Goal: Information Seeking & Learning: Find specific fact

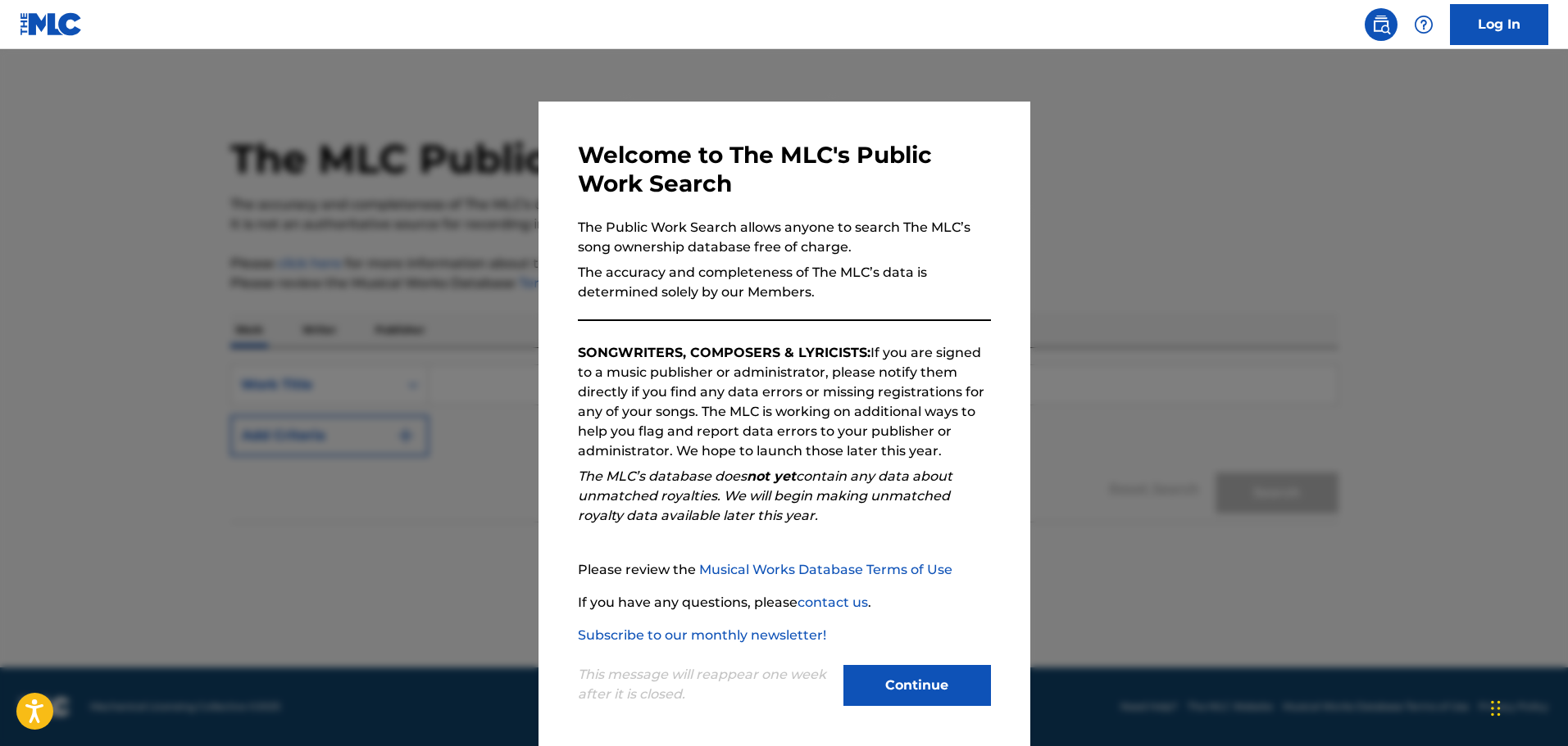
scroll to position [3, 0]
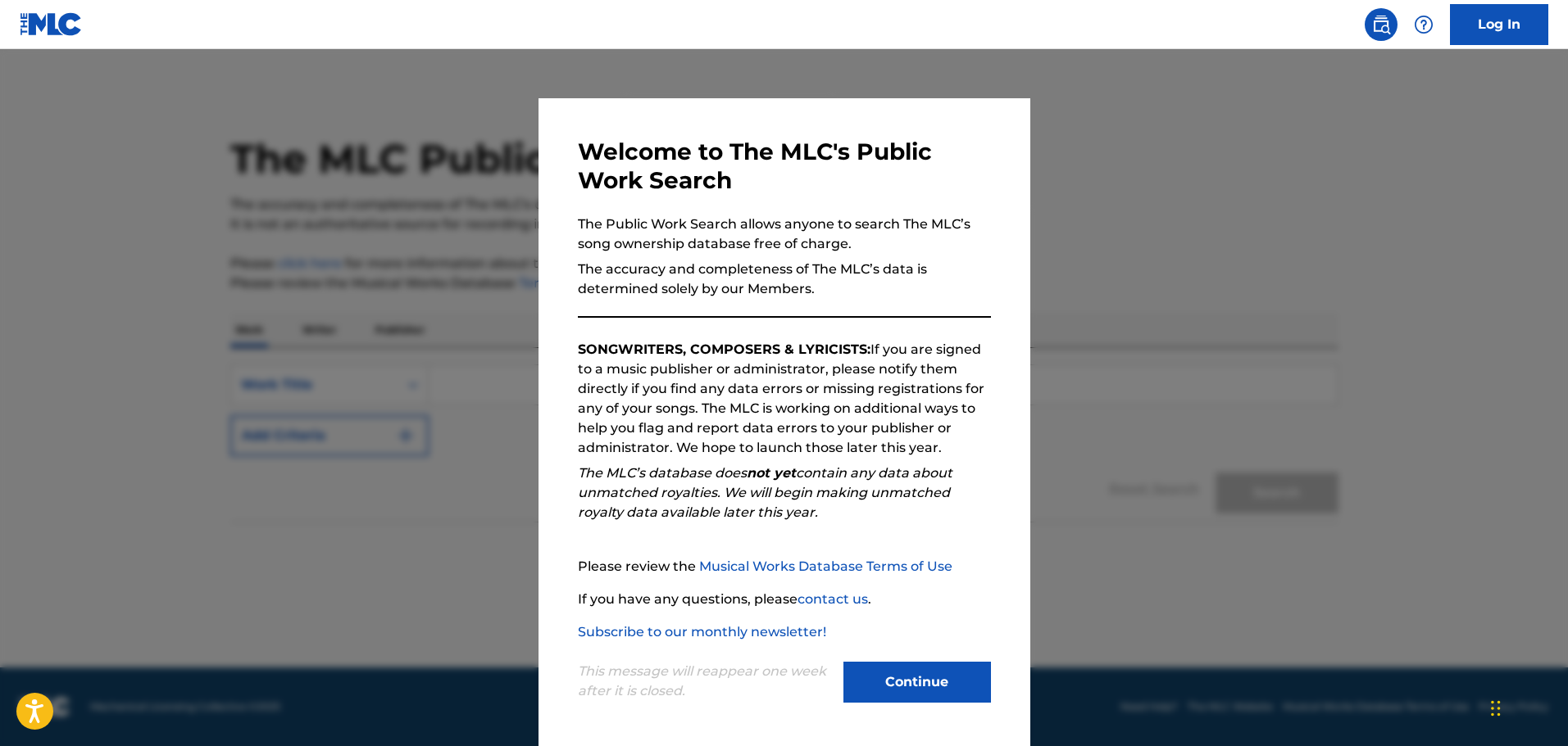
click at [942, 666] on button "Continue" at bounding box center [917, 682] width 147 height 41
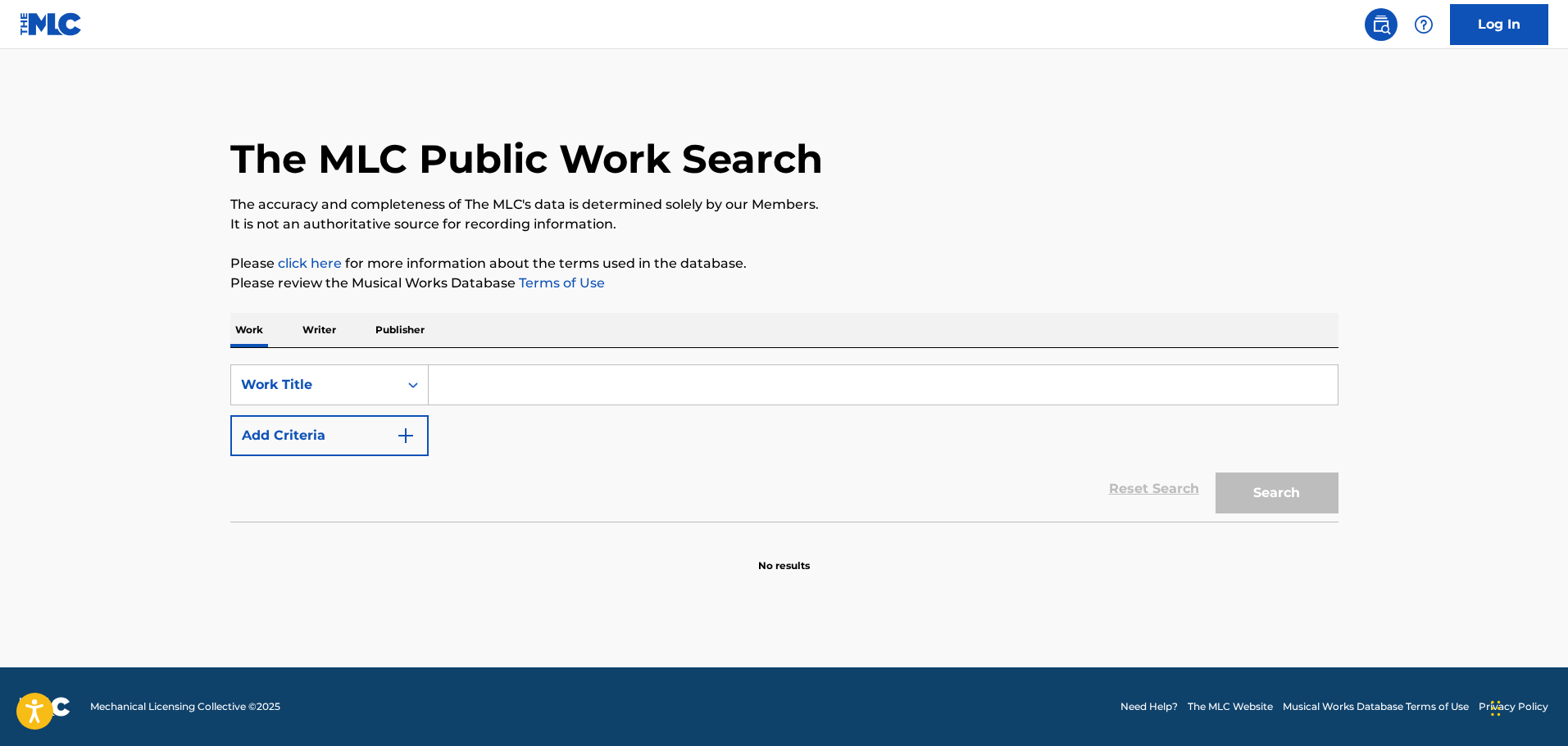
click at [529, 380] on input "Search Form" at bounding box center [883, 384] width 909 height 39
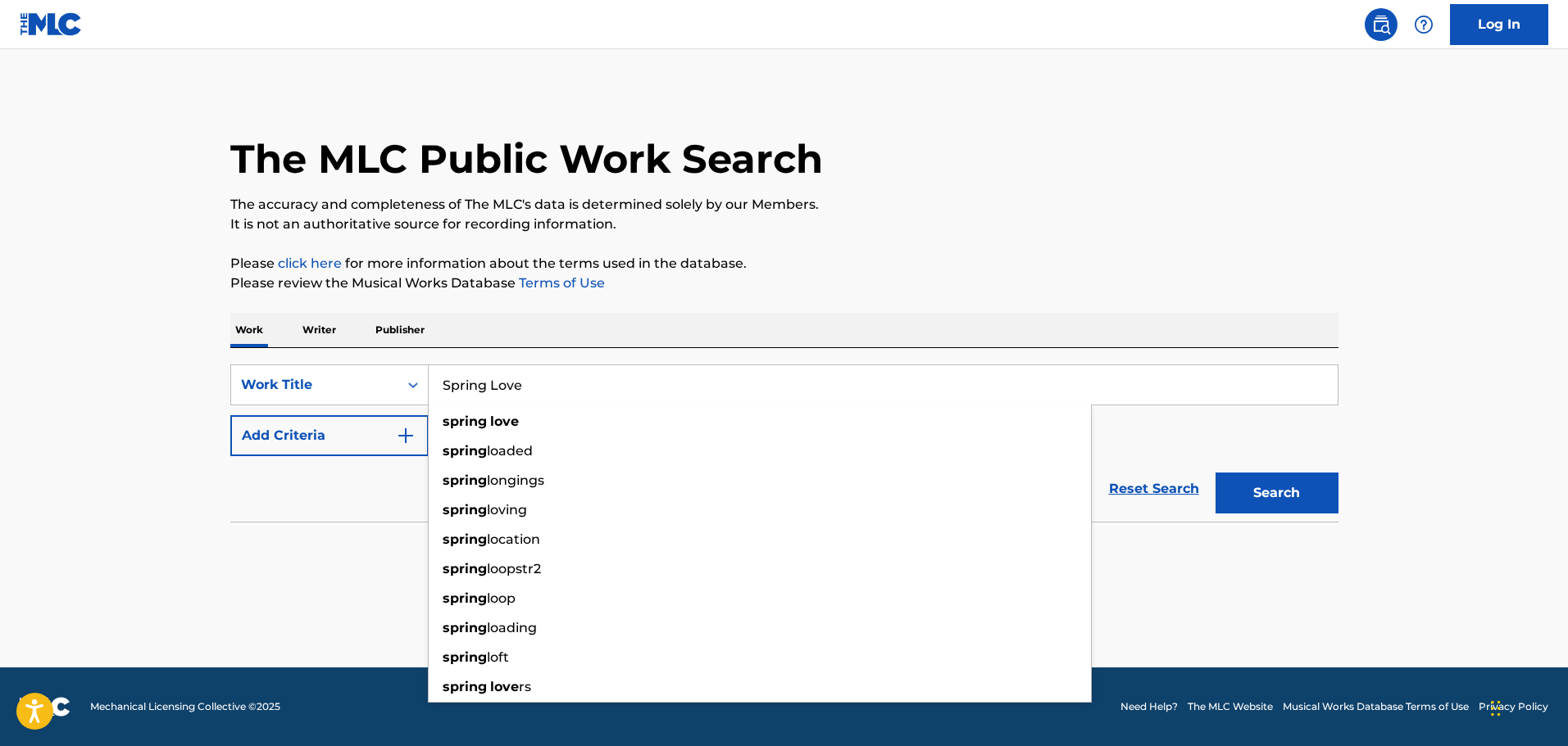
type input "Spring Love"
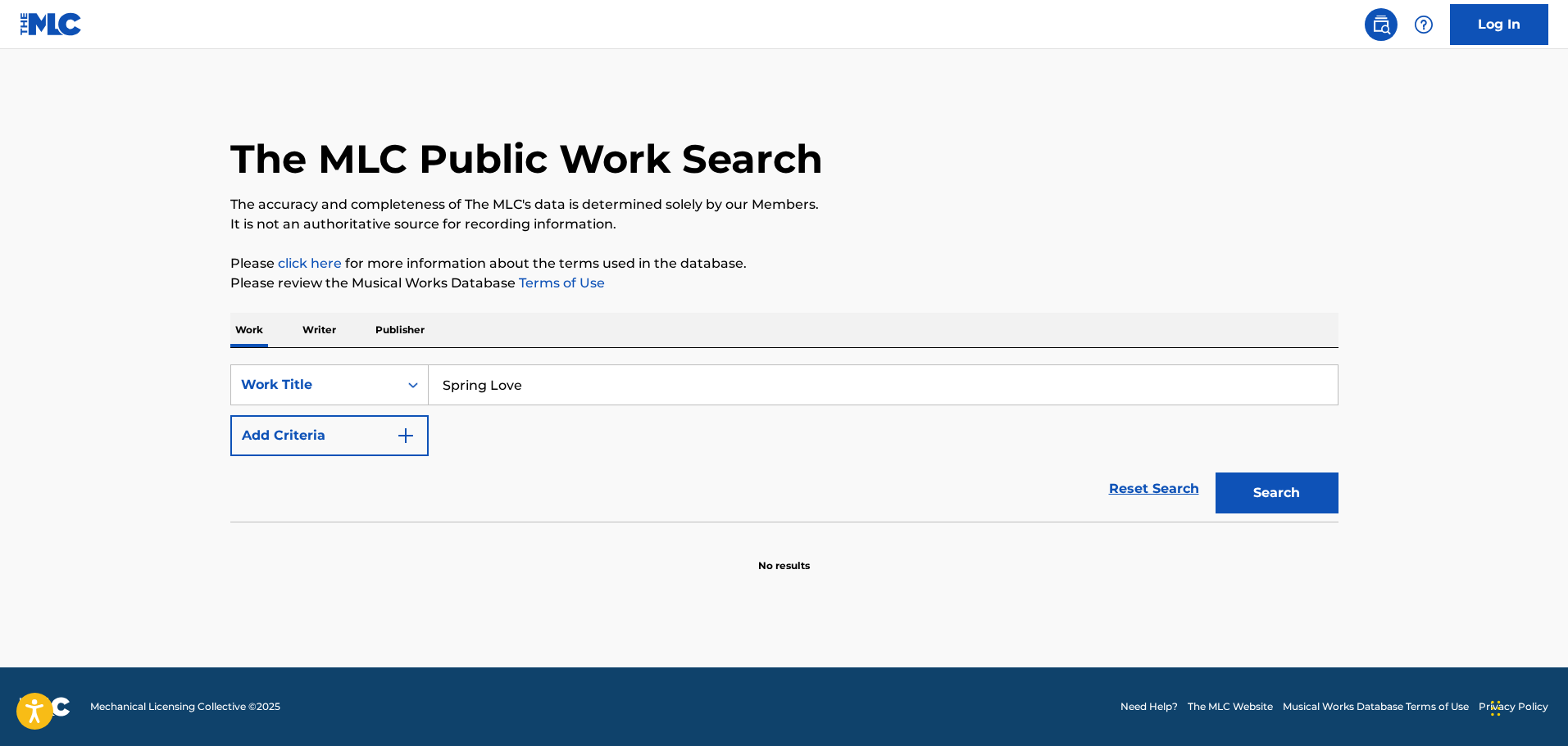
click at [374, 423] on button "Add Criteria" at bounding box center [330, 435] width 198 height 41
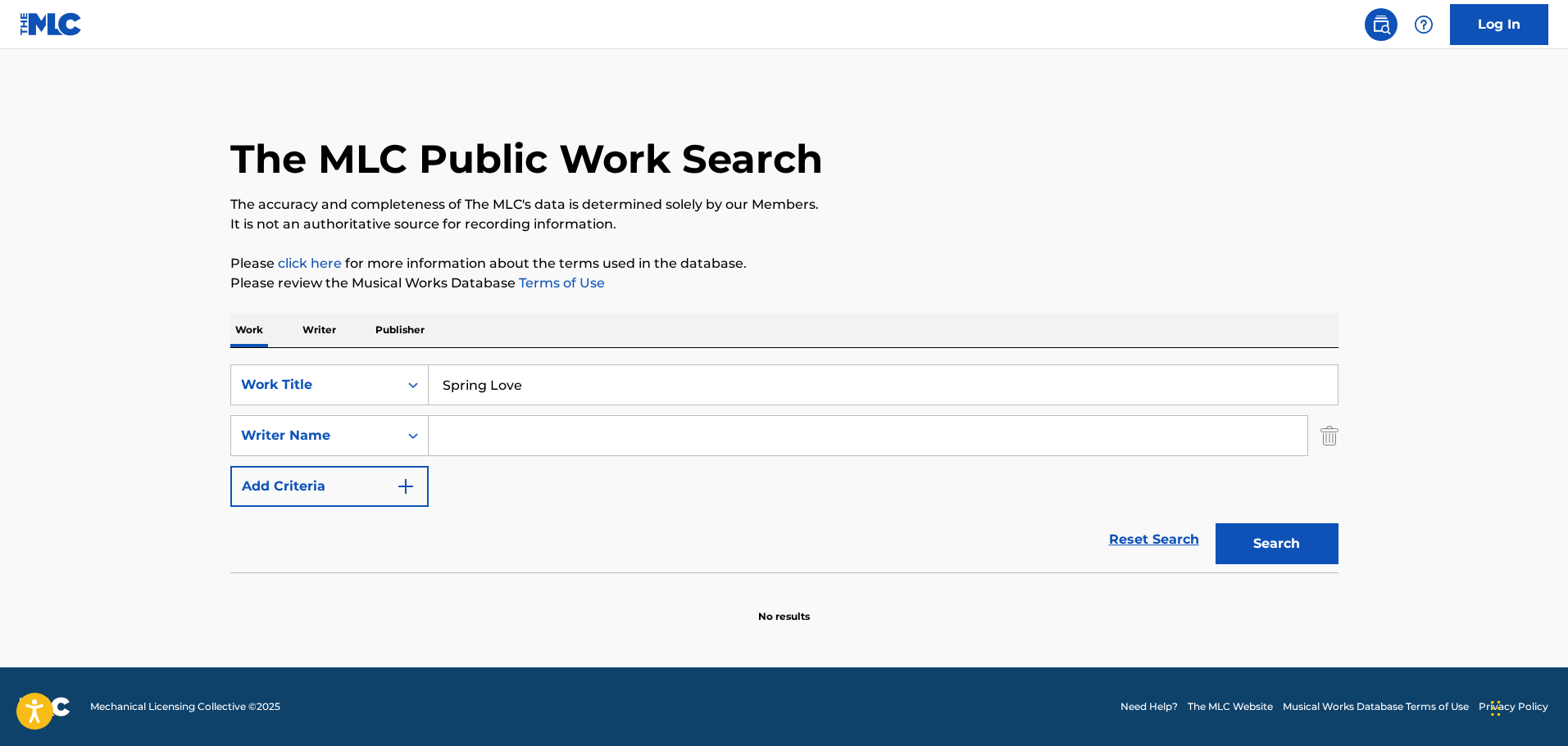
click at [465, 433] on input "Search Form" at bounding box center [867, 435] width 878 height 39
type input "Hill"
click at [1216, 523] on button "Search" at bounding box center [1277, 544] width 123 height 41
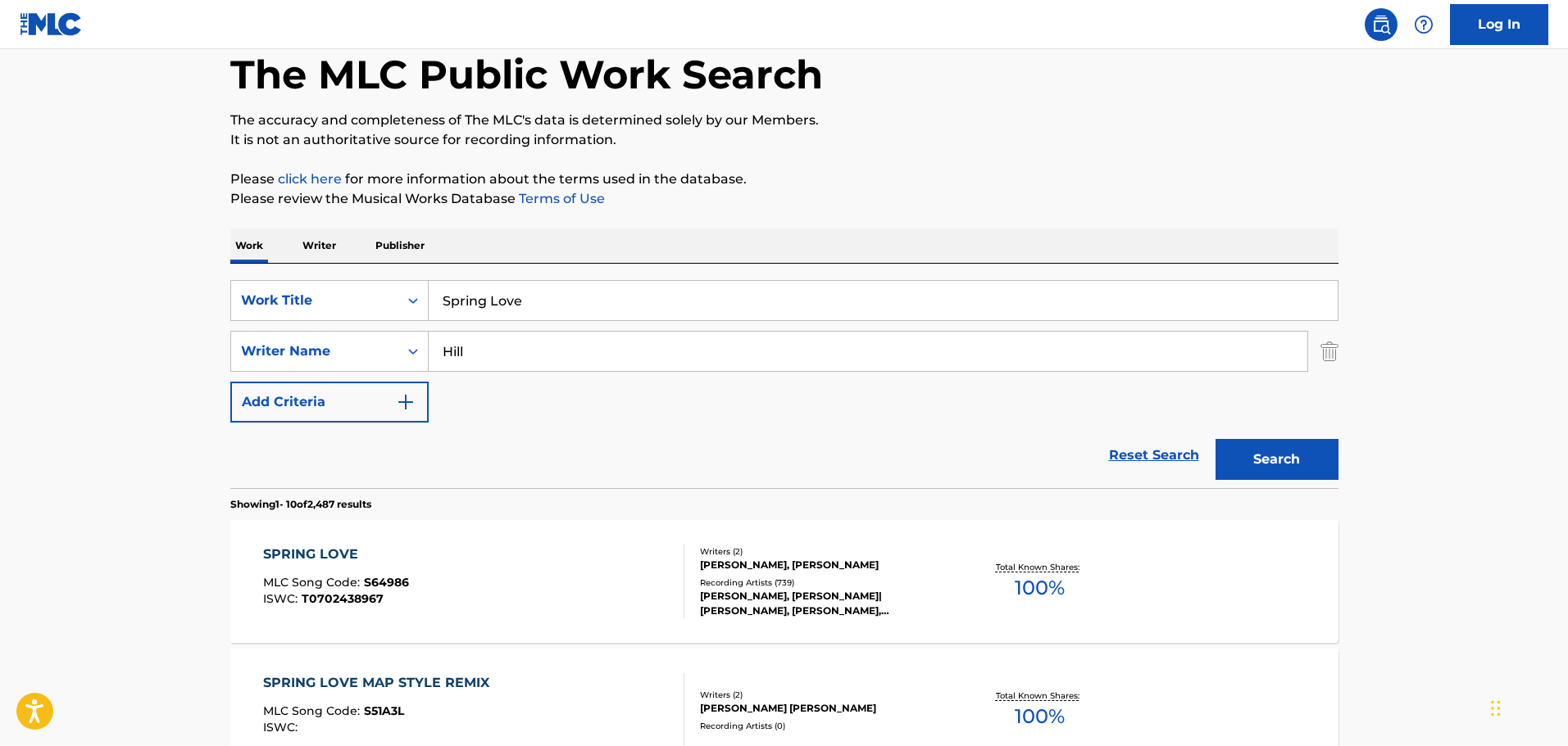
scroll to position [163, 0]
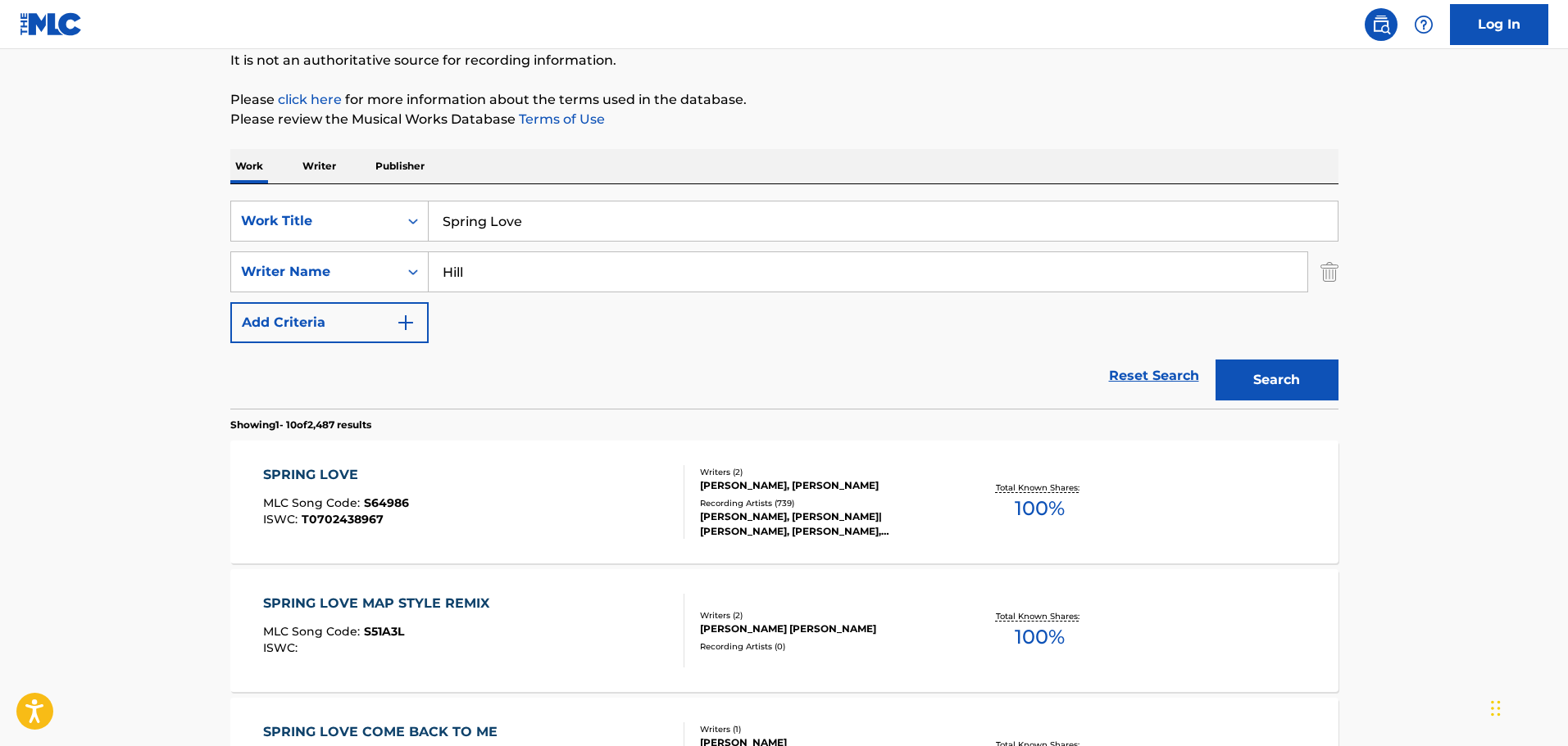
click at [325, 472] on div "SPRING LOVE" at bounding box center [336, 475] width 146 height 19
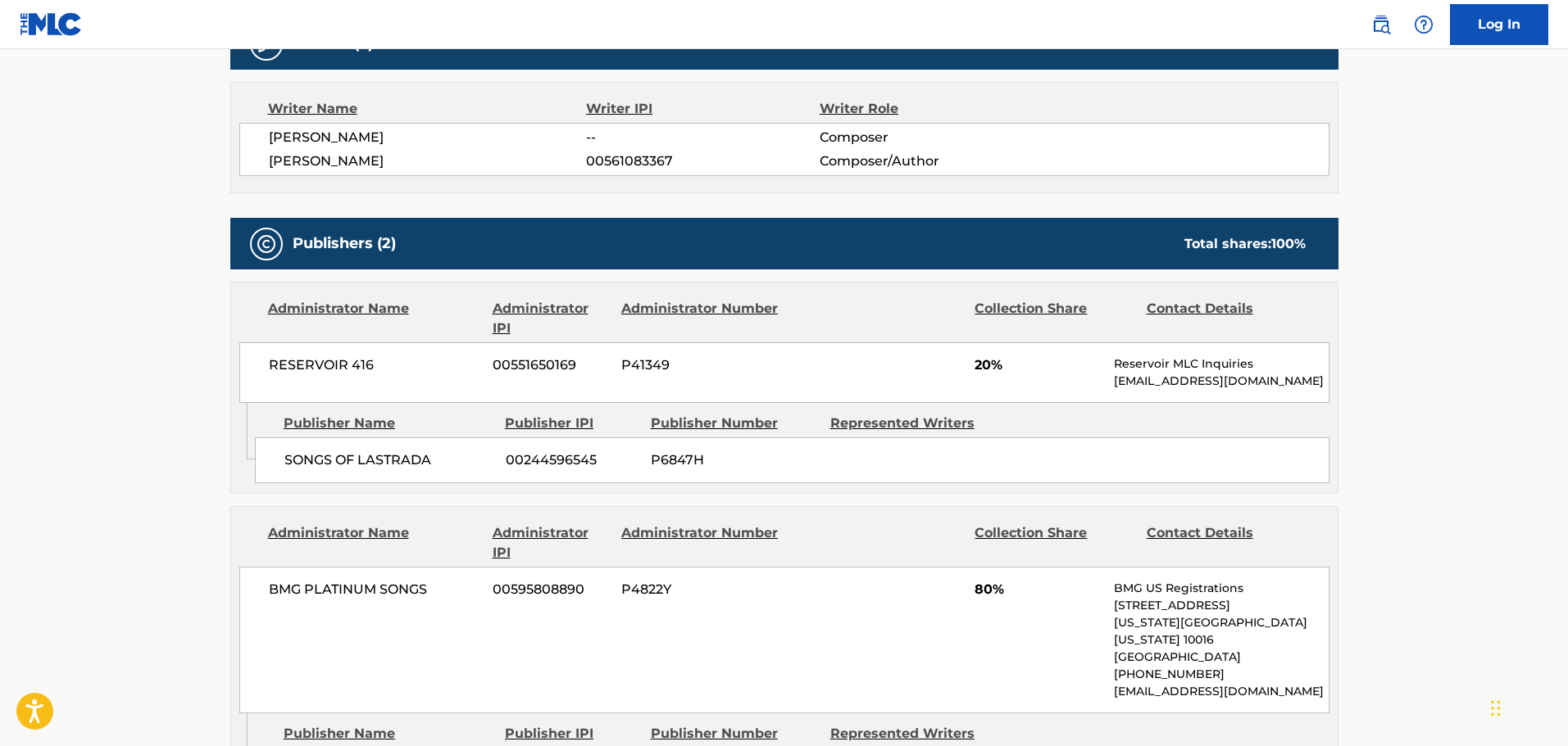
scroll to position [738, 0]
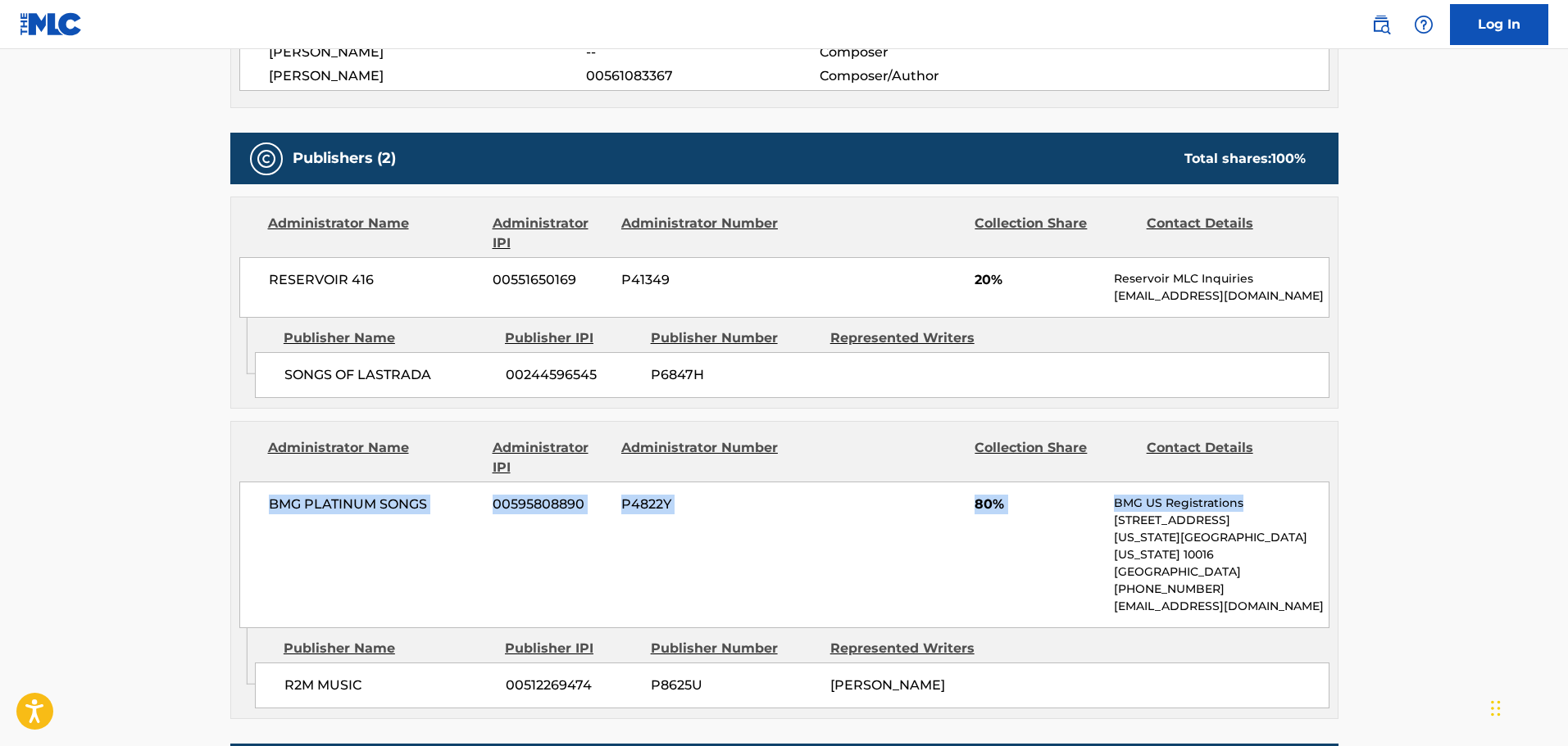
drag, startPoint x: 273, startPoint y: 500, endPoint x: 1280, endPoint y: 509, distance: 1007.0
click at [1280, 509] on div "BMG PLATINUM SONGS 00595808890 P4822Y 80% BMG US Registrations [STREET_ADDRESS]…" at bounding box center [784, 555] width 1090 height 146
click at [1280, 509] on p "BMG US Registrations" at bounding box center [1221, 503] width 214 height 17
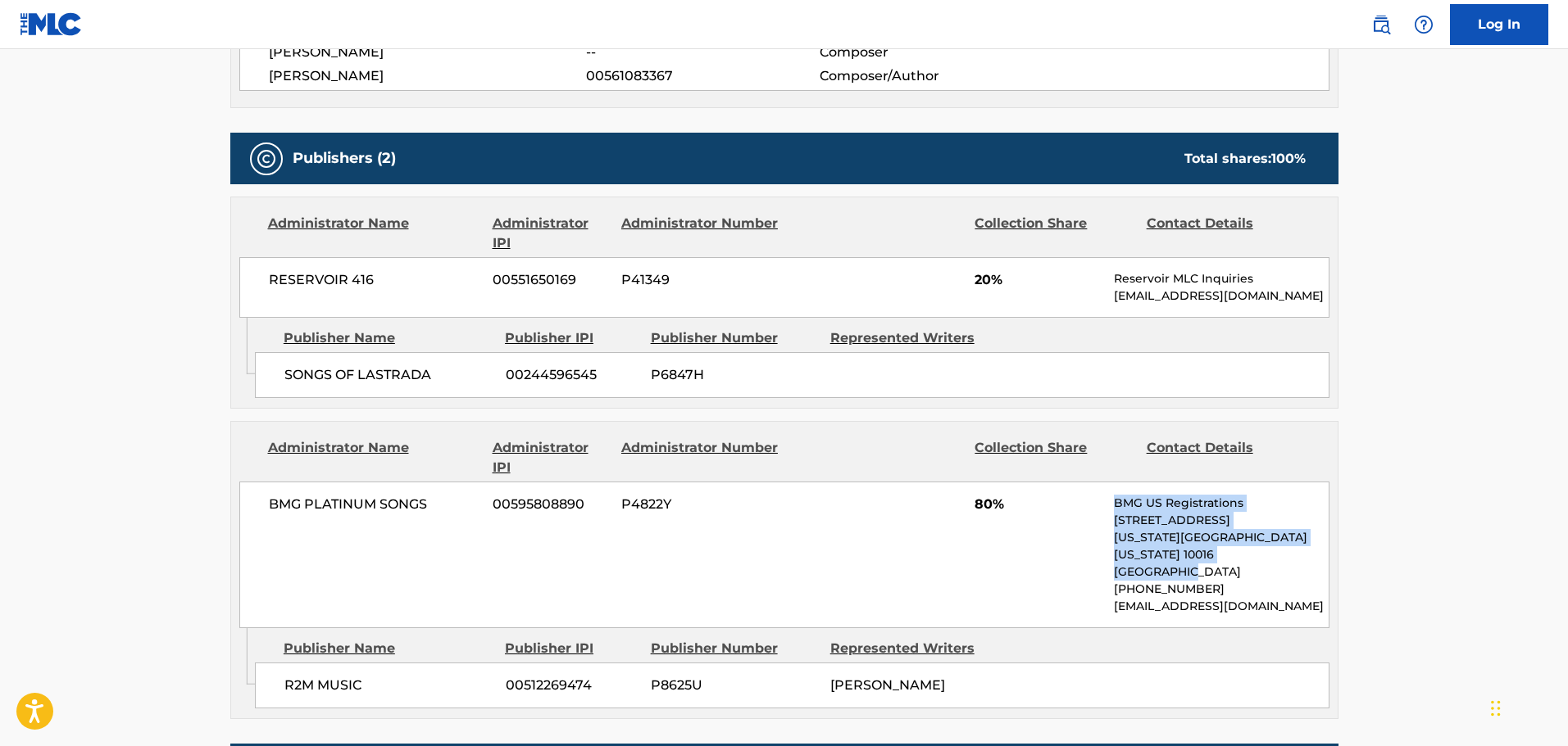
drag, startPoint x: 1111, startPoint y: 503, endPoint x: 1182, endPoint y: 559, distance: 90.4
click at [1182, 559] on div "BMG PLATINUM SONGS 00595808890 P4822Y 80% BMG US Registrations [STREET_ADDRESS]…" at bounding box center [784, 555] width 1090 height 146
click at [1182, 564] on p "[GEOGRAPHIC_DATA]" at bounding box center [1221, 572] width 214 height 17
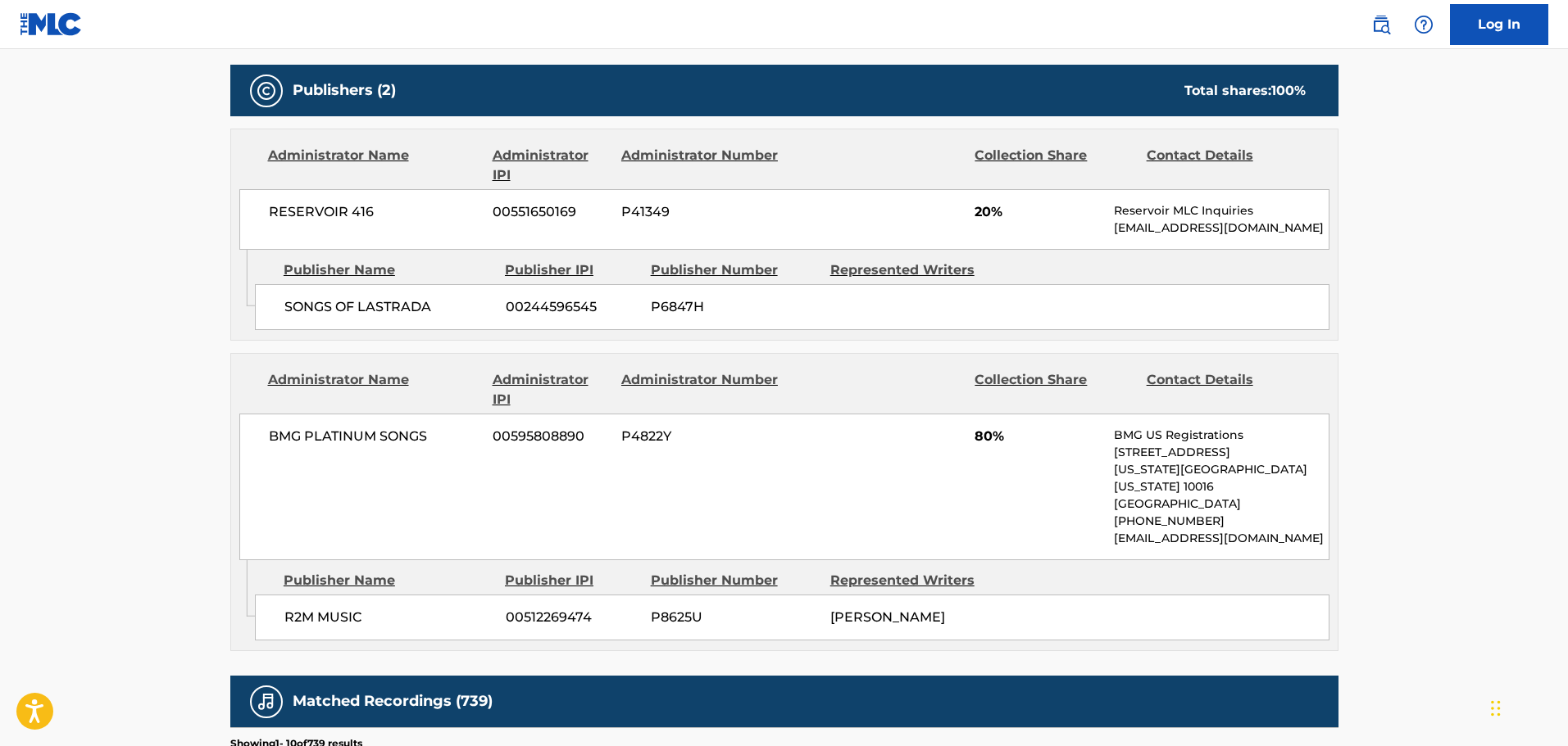
scroll to position [901, 0]
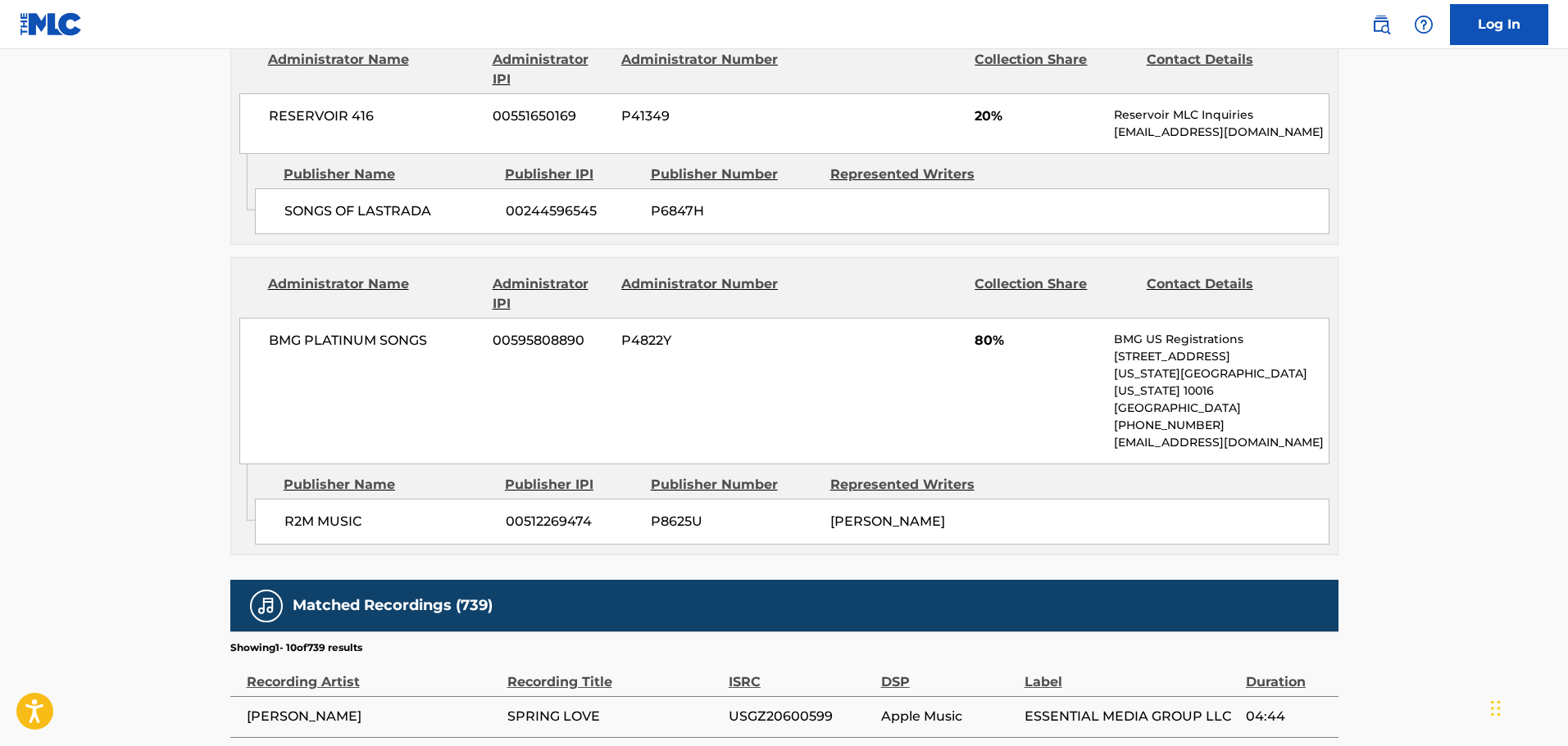
click at [148, 356] on main "< Back to public search results Copy work link SPRING LOVE Work Detail Member W…" at bounding box center [784, 169] width 1568 height 2043
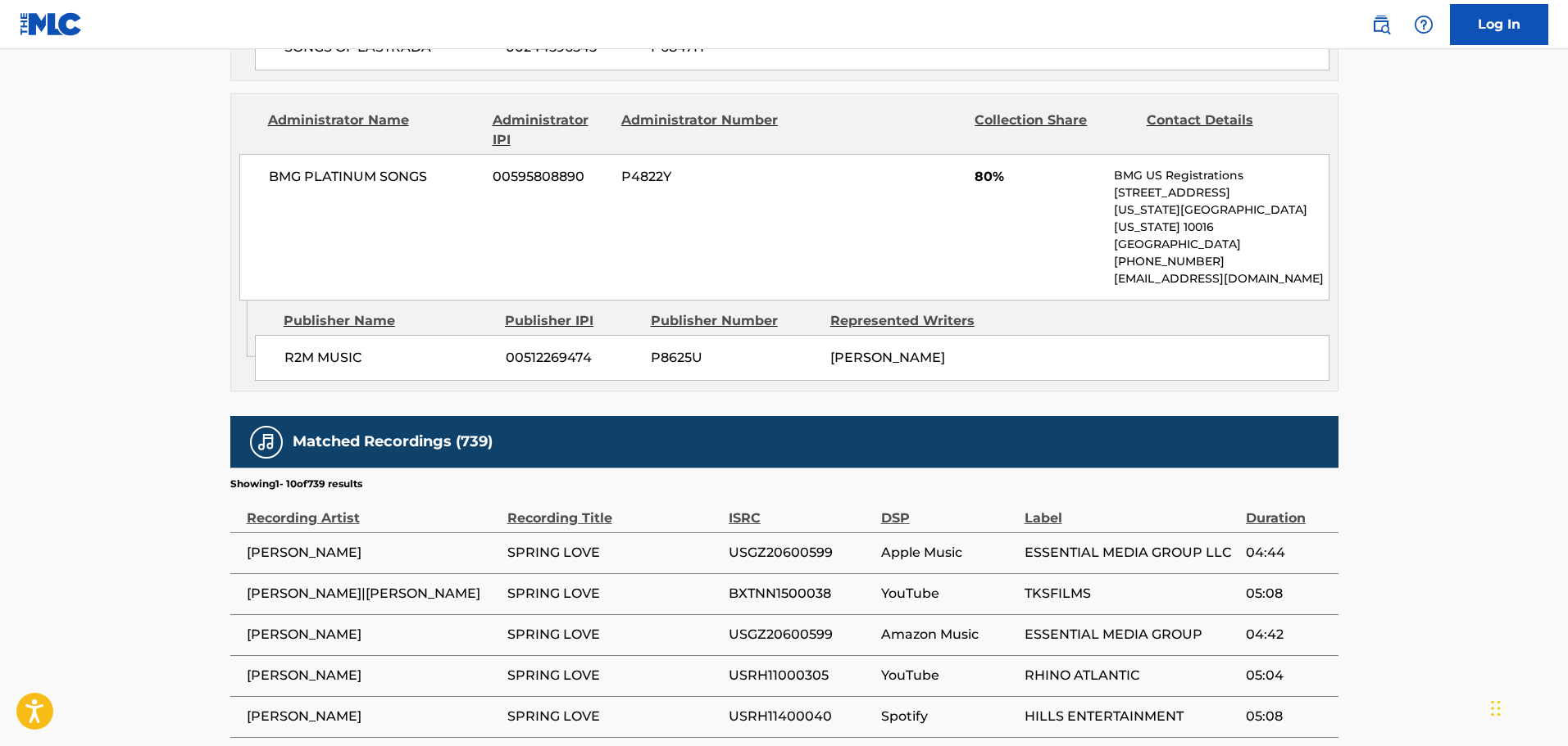
scroll to position [1407, 0]
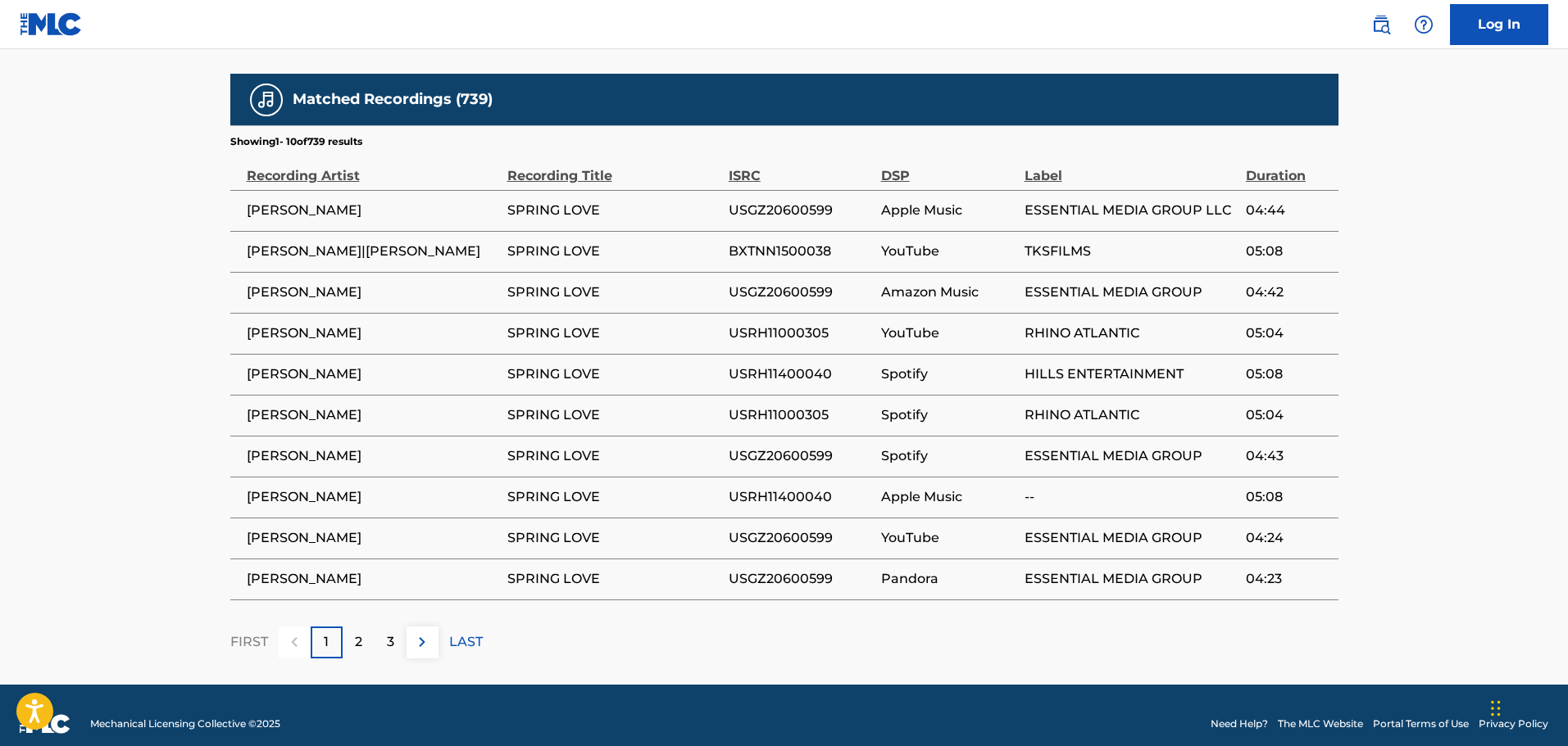
click at [422, 633] on img at bounding box center [422, 642] width 19 height 19
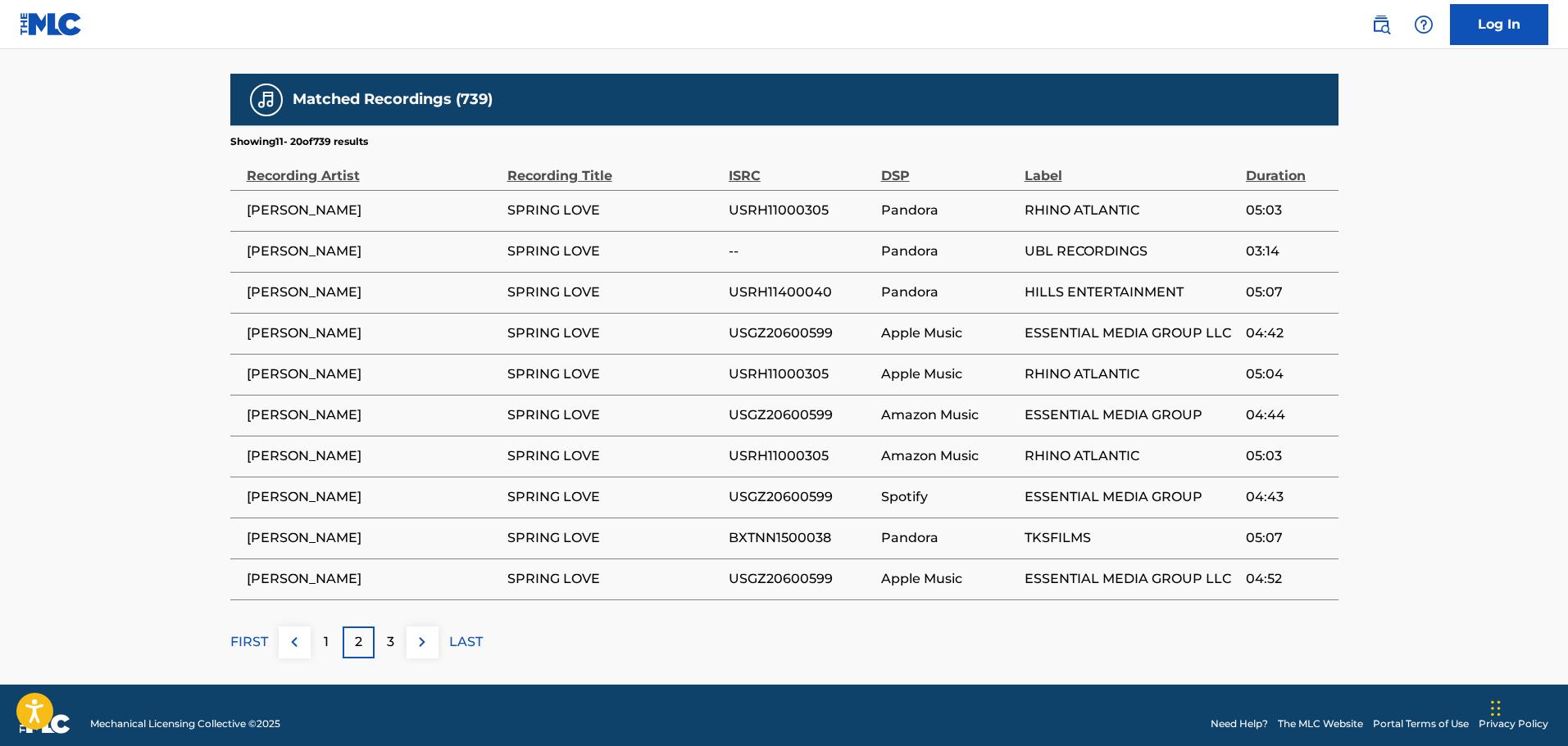
click at [413, 633] on img at bounding box center [422, 642] width 19 height 19
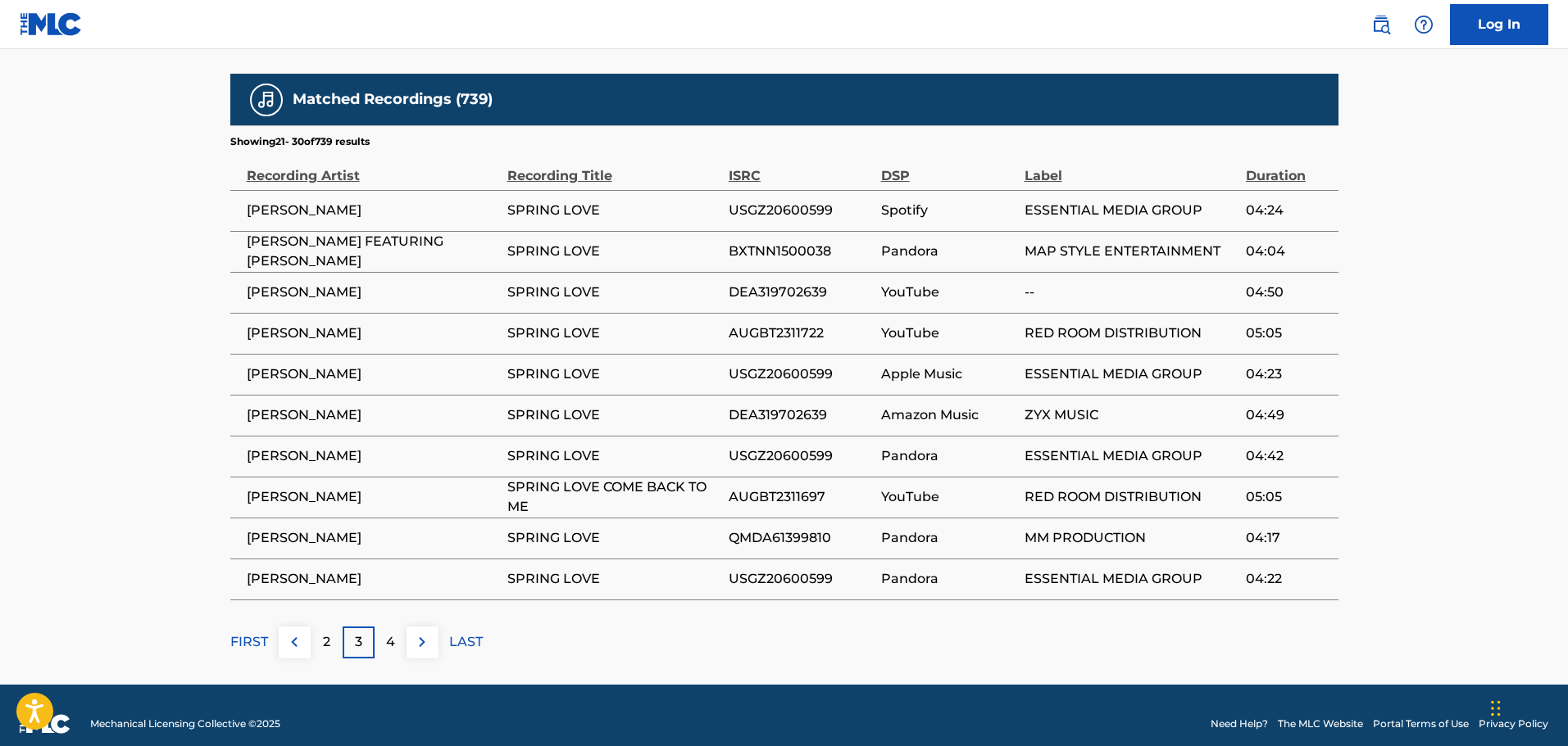
click at [1246, 488] on span "05:05" at bounding box center [1288, 497] width 85 height 19
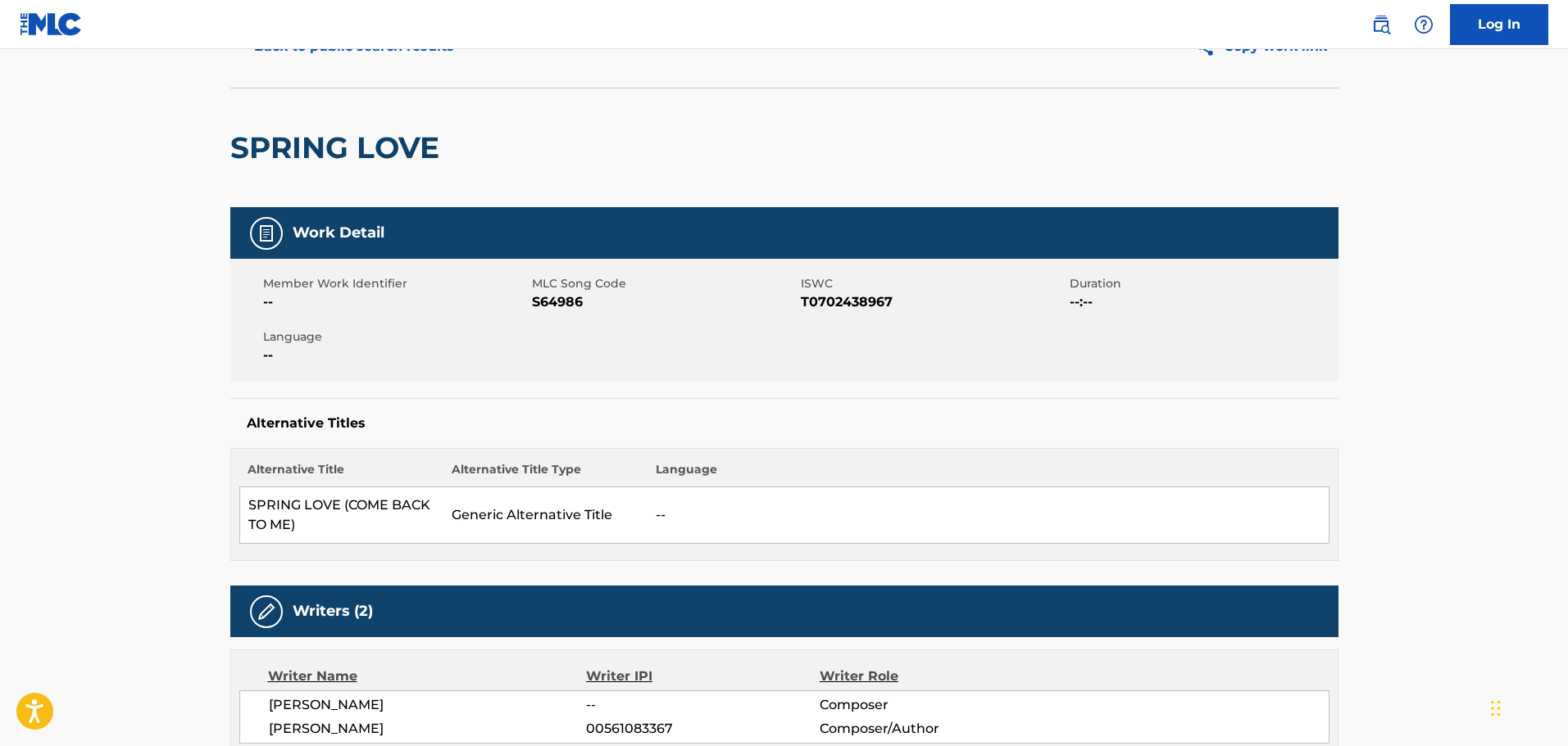
scroll to position [0, 0]
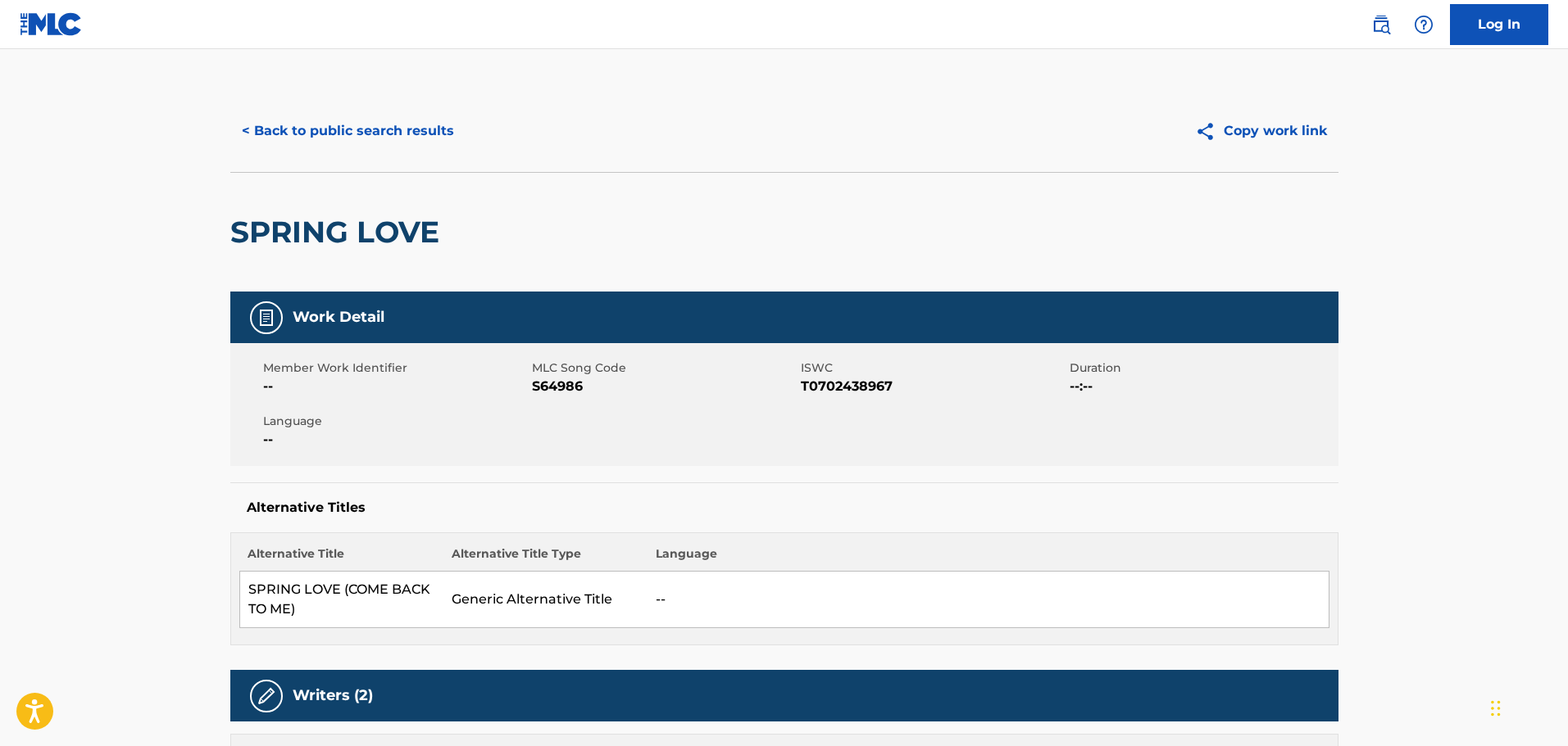
click at [634, 330] on div "Work Detail" at bounding box center [784, 317] width 1108 height 52
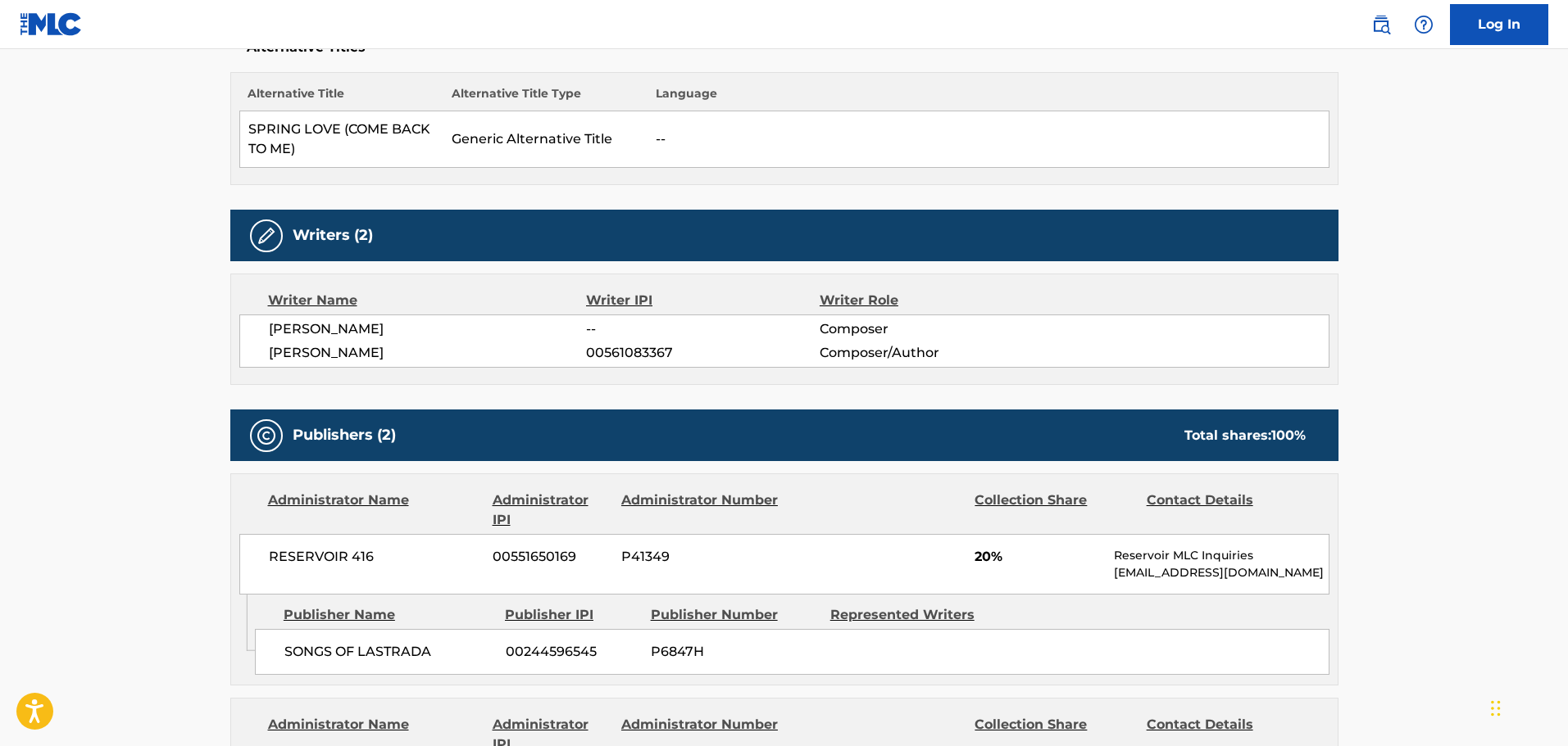
scroll to position [491, 0]
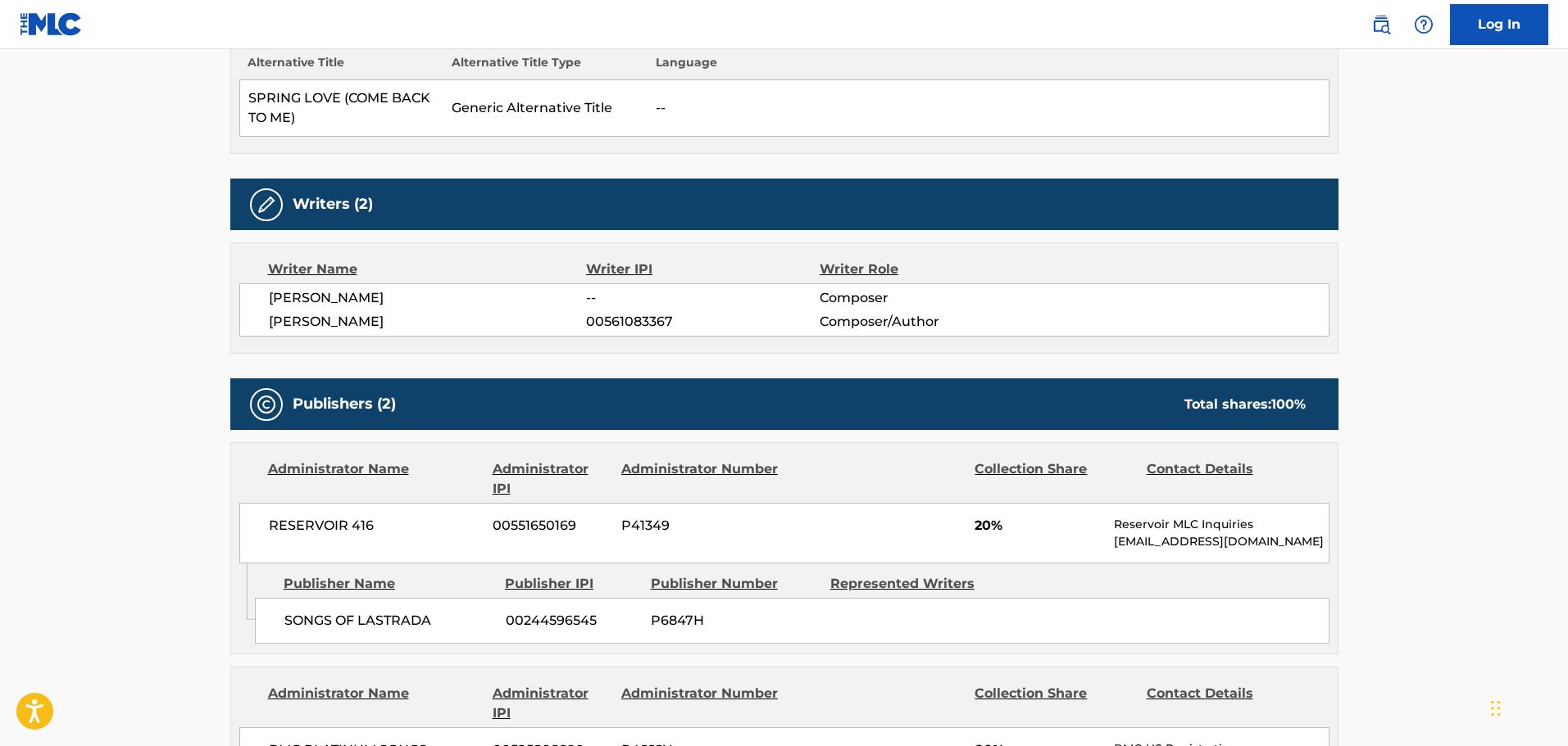
click at [186, 517] on main "< Back to public search results Copy work link SPRING LOVE Work Detail Member W…" at bounding box center [784, 579] width 1568 height 2043
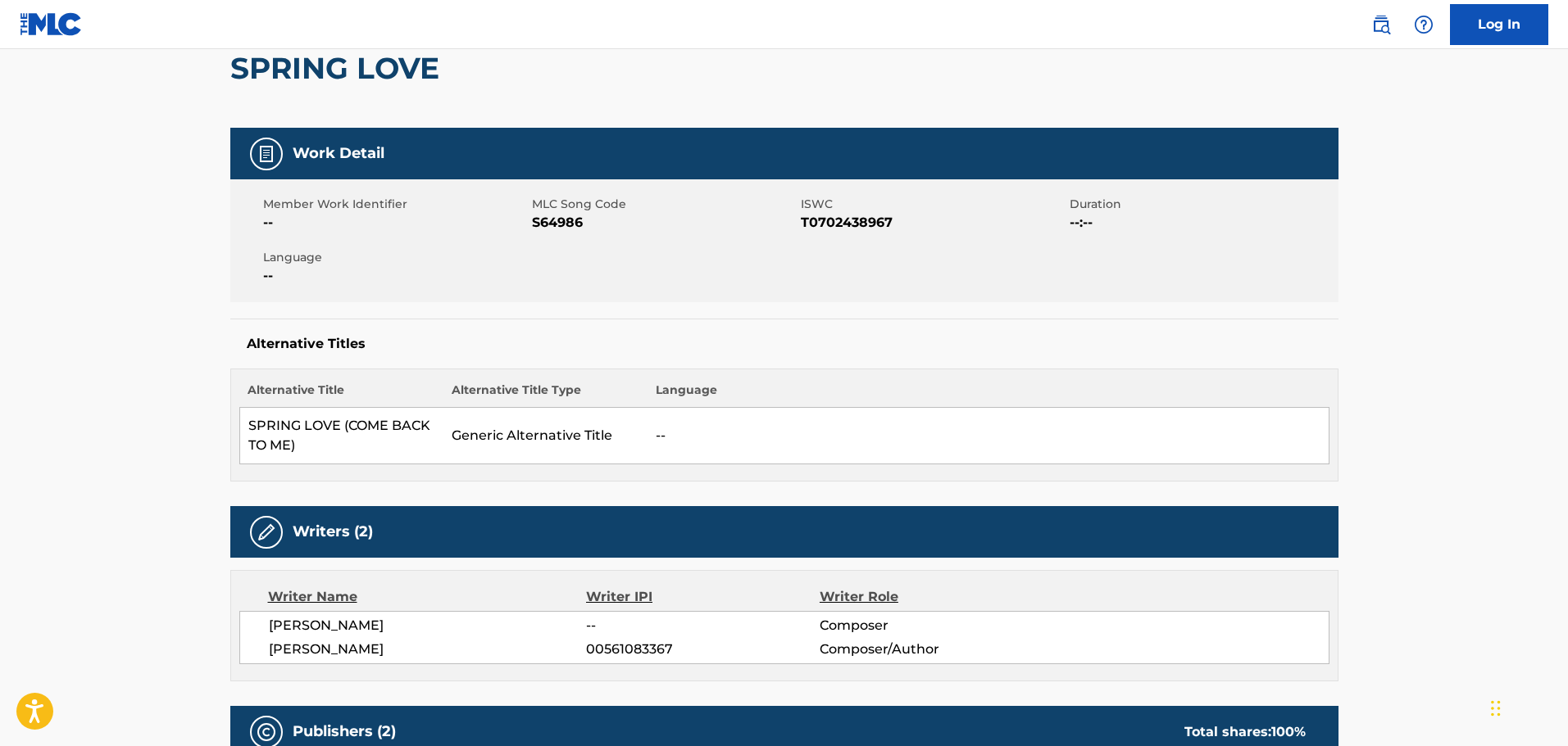
scroll to position [0, 0]
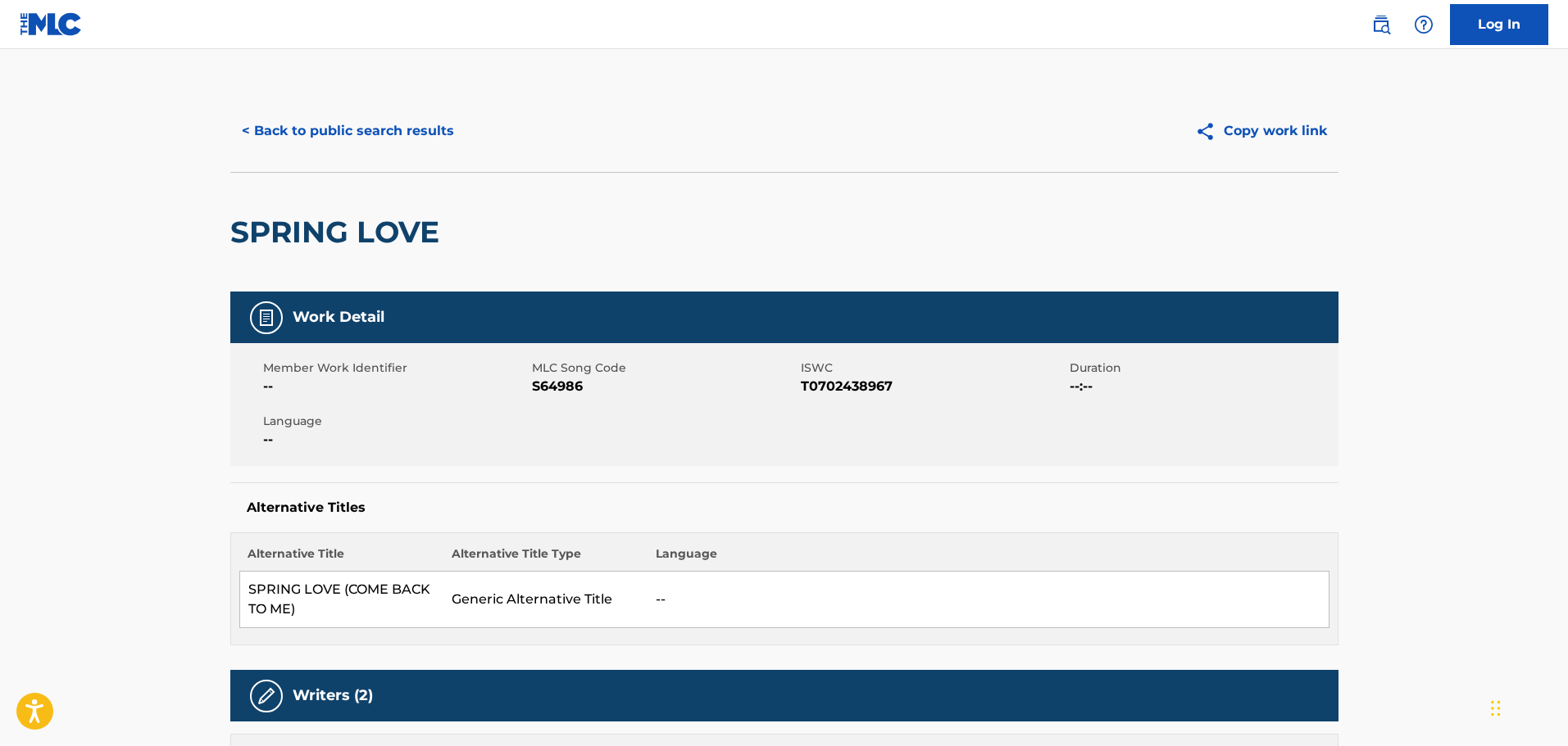
click at [407, 142] on button "< Back to public search results" at bounding box center [348, 131] width 235 height 41
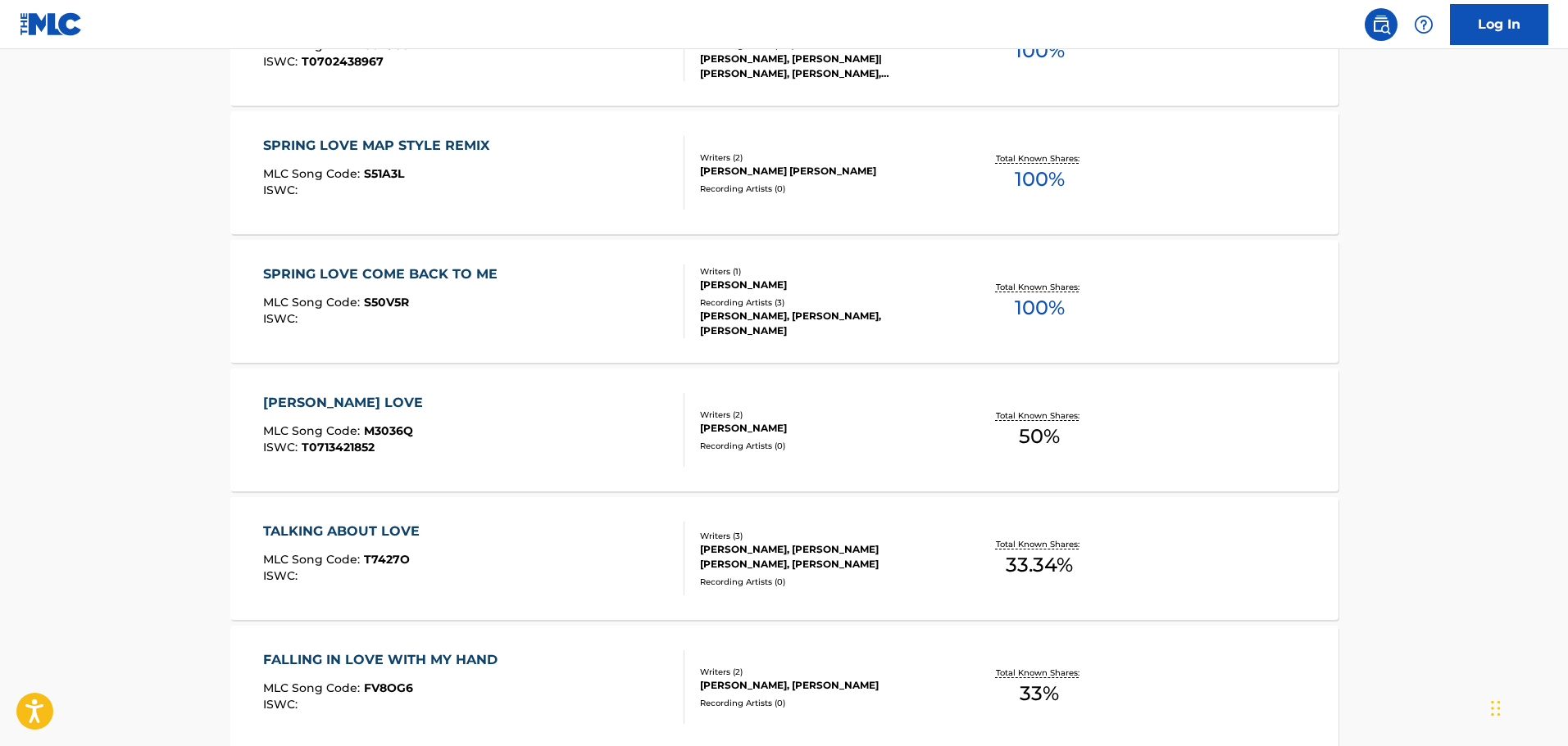
scroll to position [655, 0]
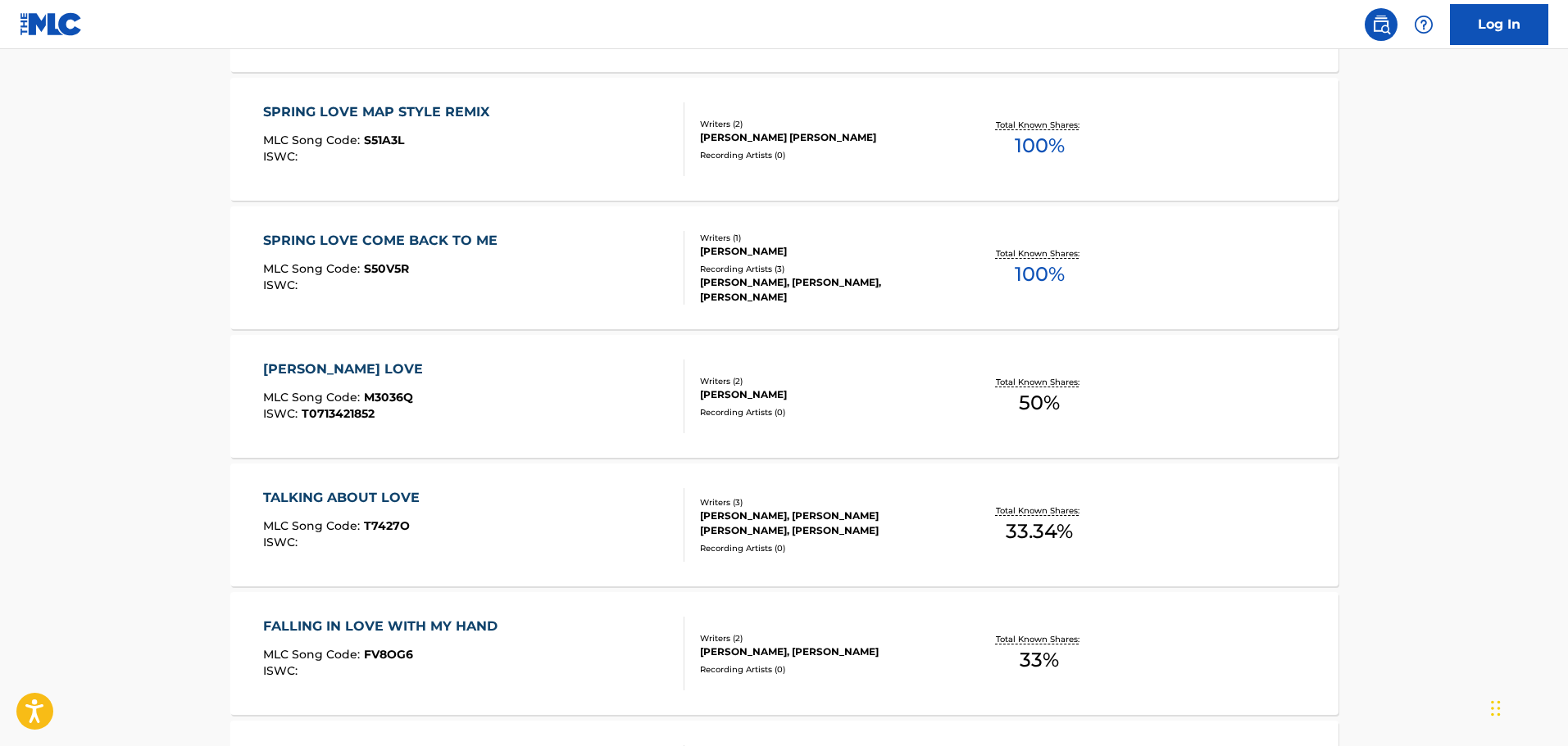
click at [472, 235] on div "SPRING LOVE COME BACK TO ME" at bounding box center [385, 240] width 242 height 19
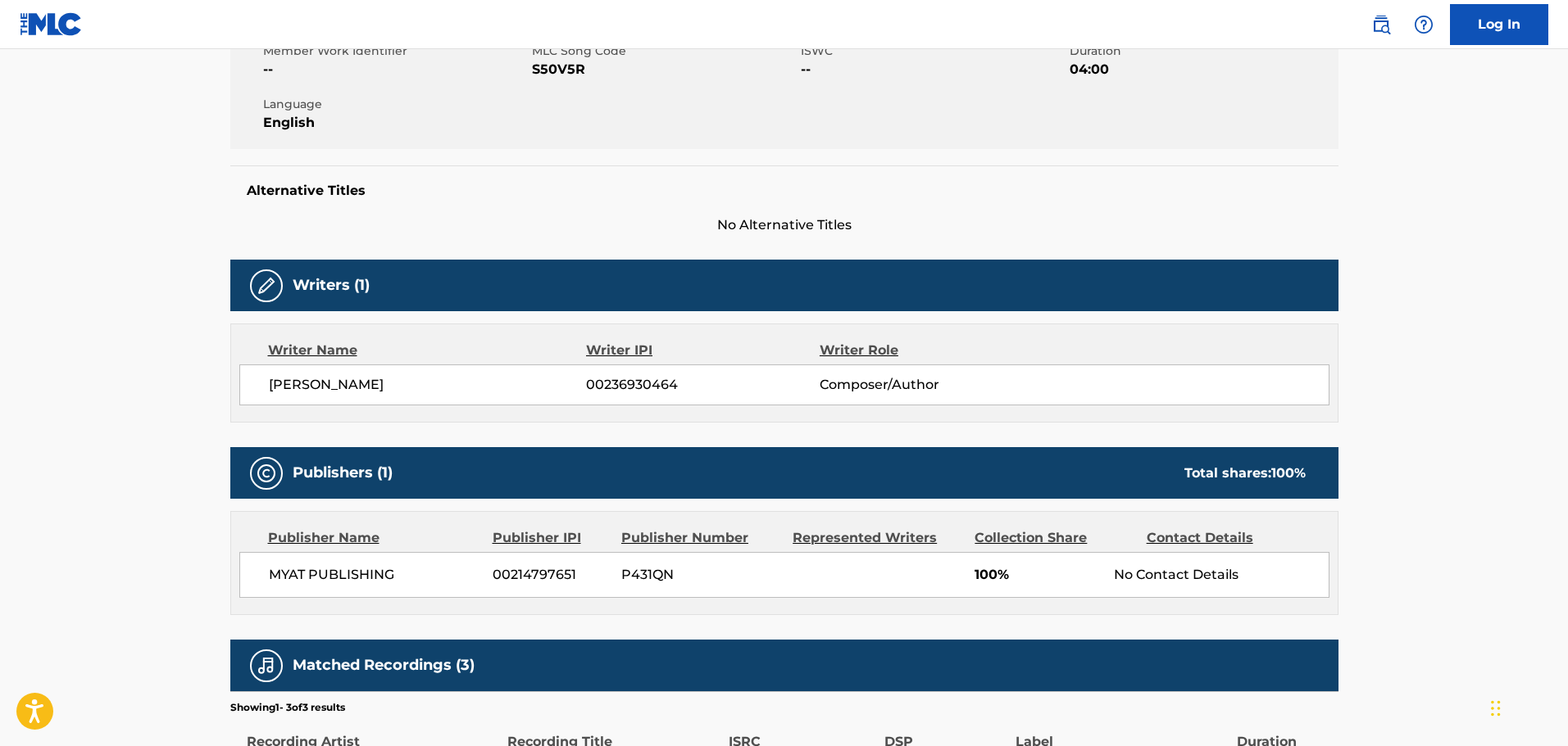
scroll to position [554, 0]
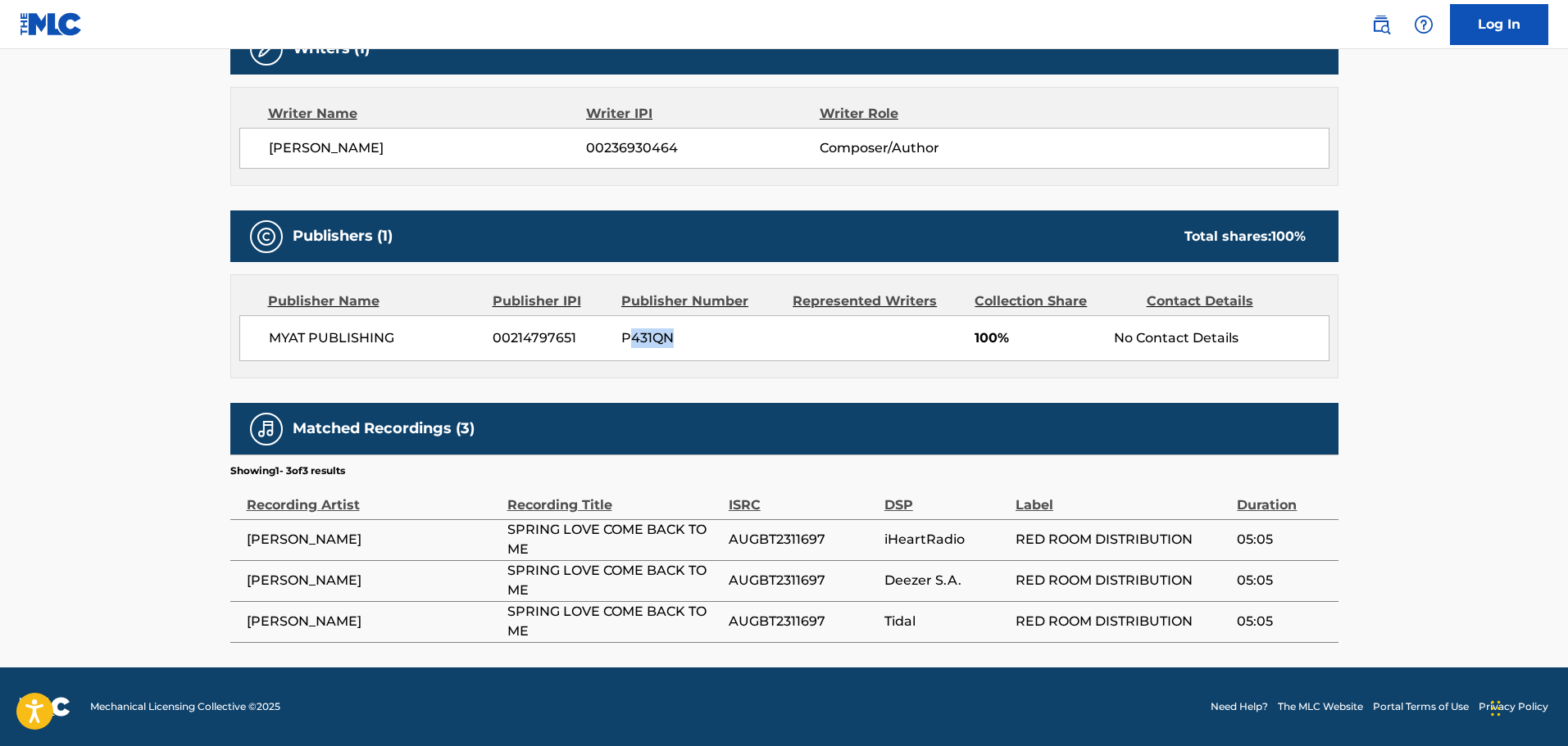
drag, startPoint x: 633, startPoint y: 344, endPoint x: 771, endPoint y: 346, distance: 138.0
click at [771, 346] on span "P431QN" at bounding box center [701, 338] width 159 height 19
click at [88, 294] on main "< Back to public search results Copy work link SPRING LOVE COME BACK TO ME Work…" at bounding box center [784, 81] width 1568 height 1172
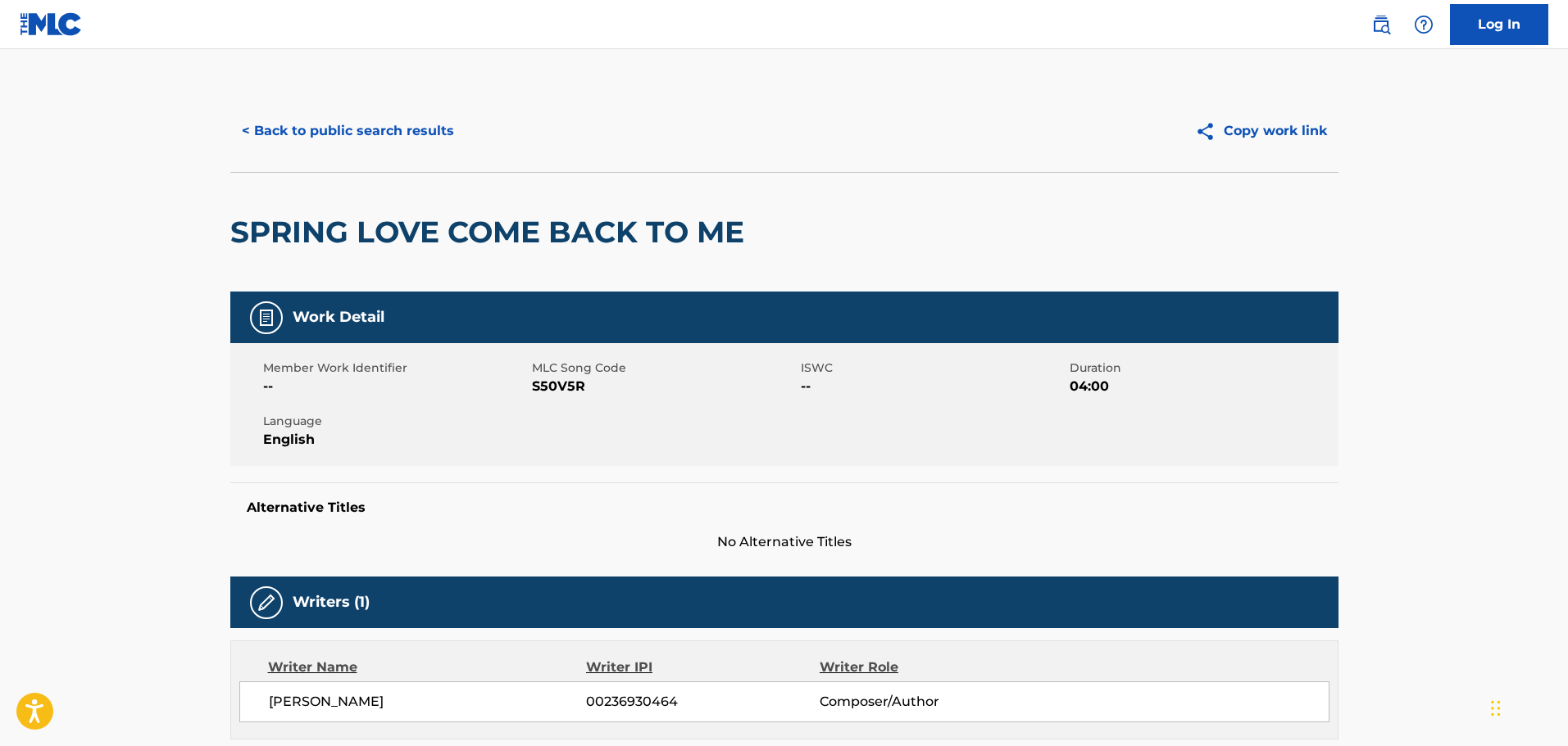
click at [367, 144] on button "< Back to public search results" at bounding box center [348, 131] width 235 height 41
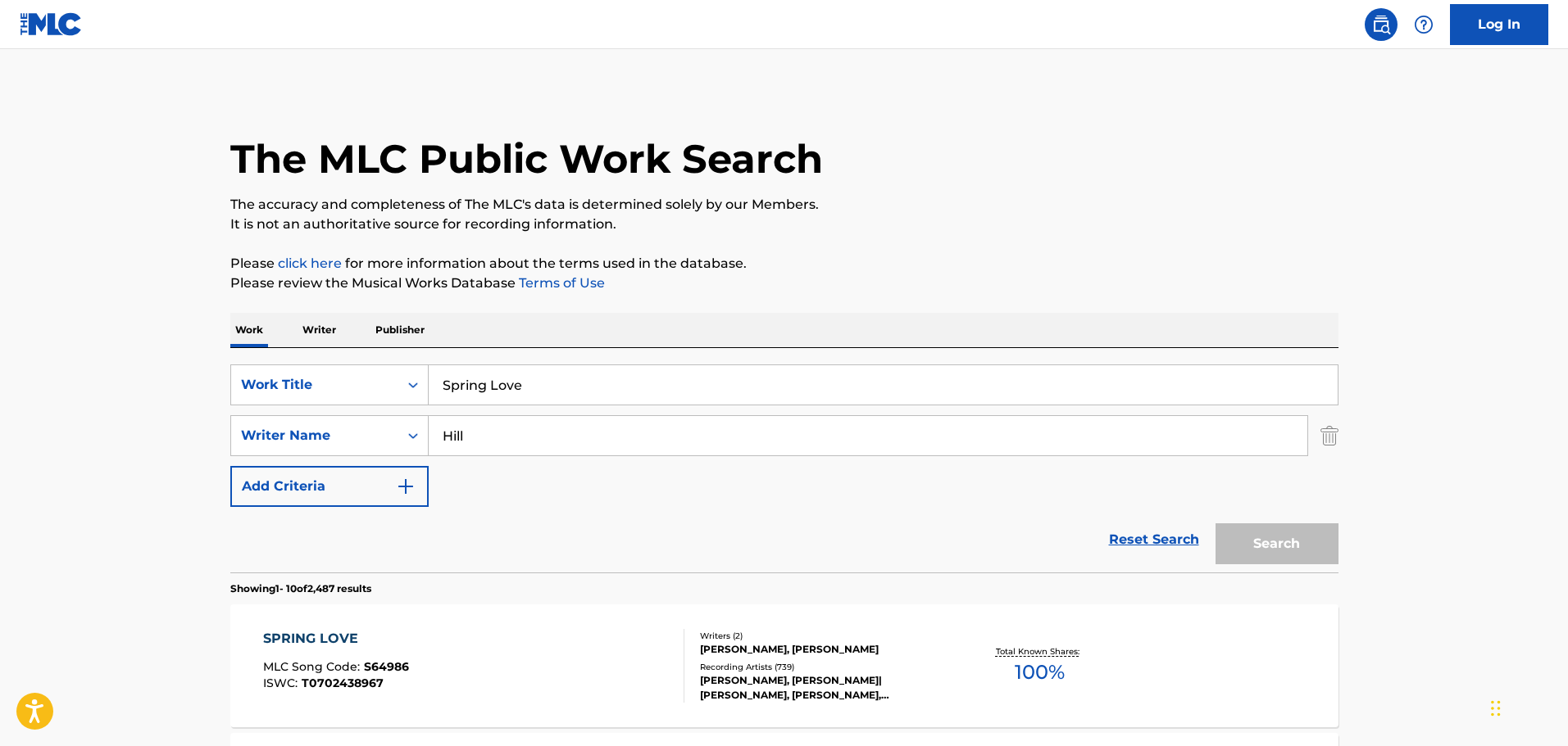
scroll to position [749, 0]
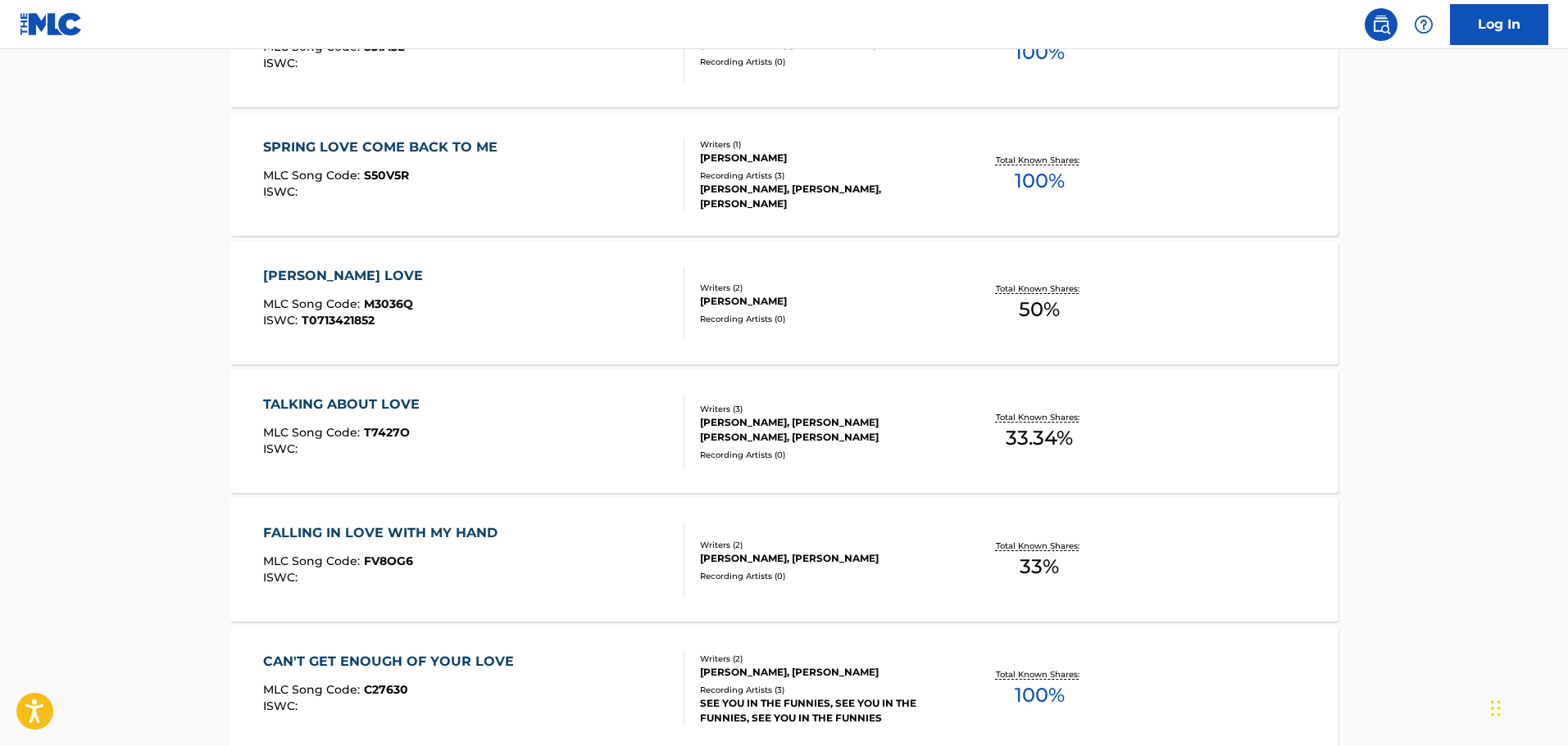
click at [1548, 171] on main "The MLC Public Work Search The accuracy and completeness of The MLC's data is d…" at bounding box center [784, 264] width 1568 height 1928
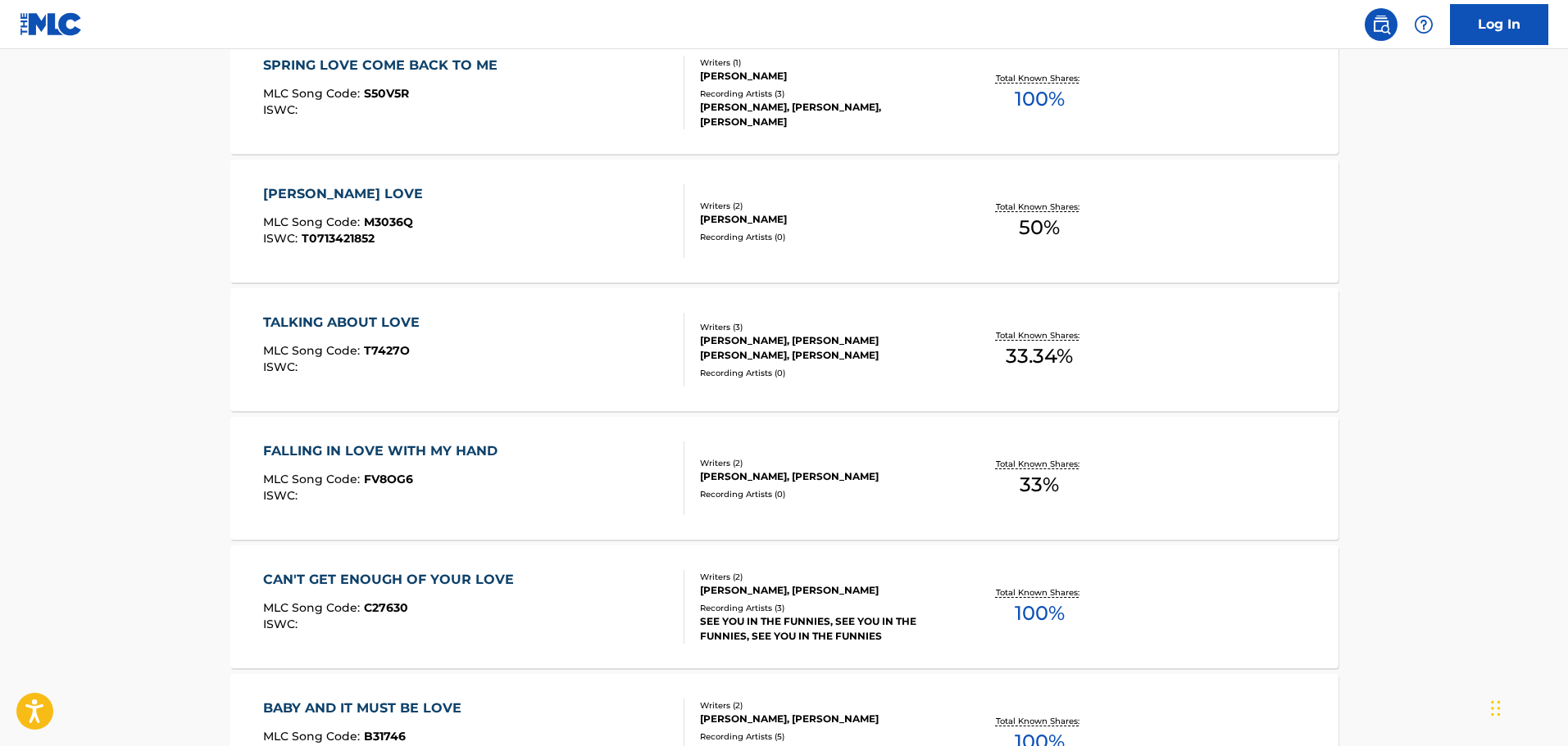
click at [78, 338] on main "The MLC Public Work Search The accuracy and completeness of The MLC's data is d…" at bounding box center [784, 182] width 1568 height 1928
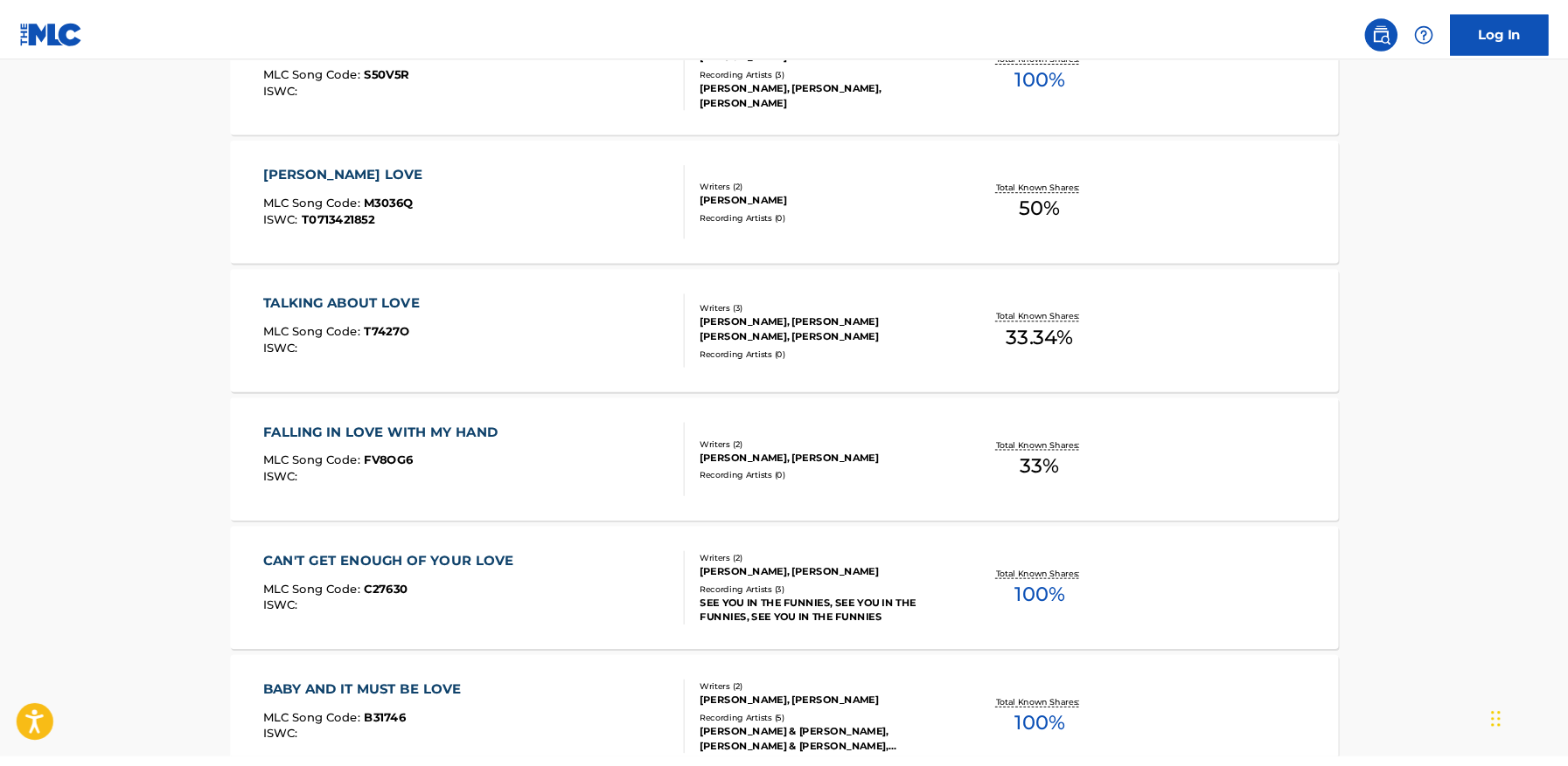
scroll to position [974, 0]
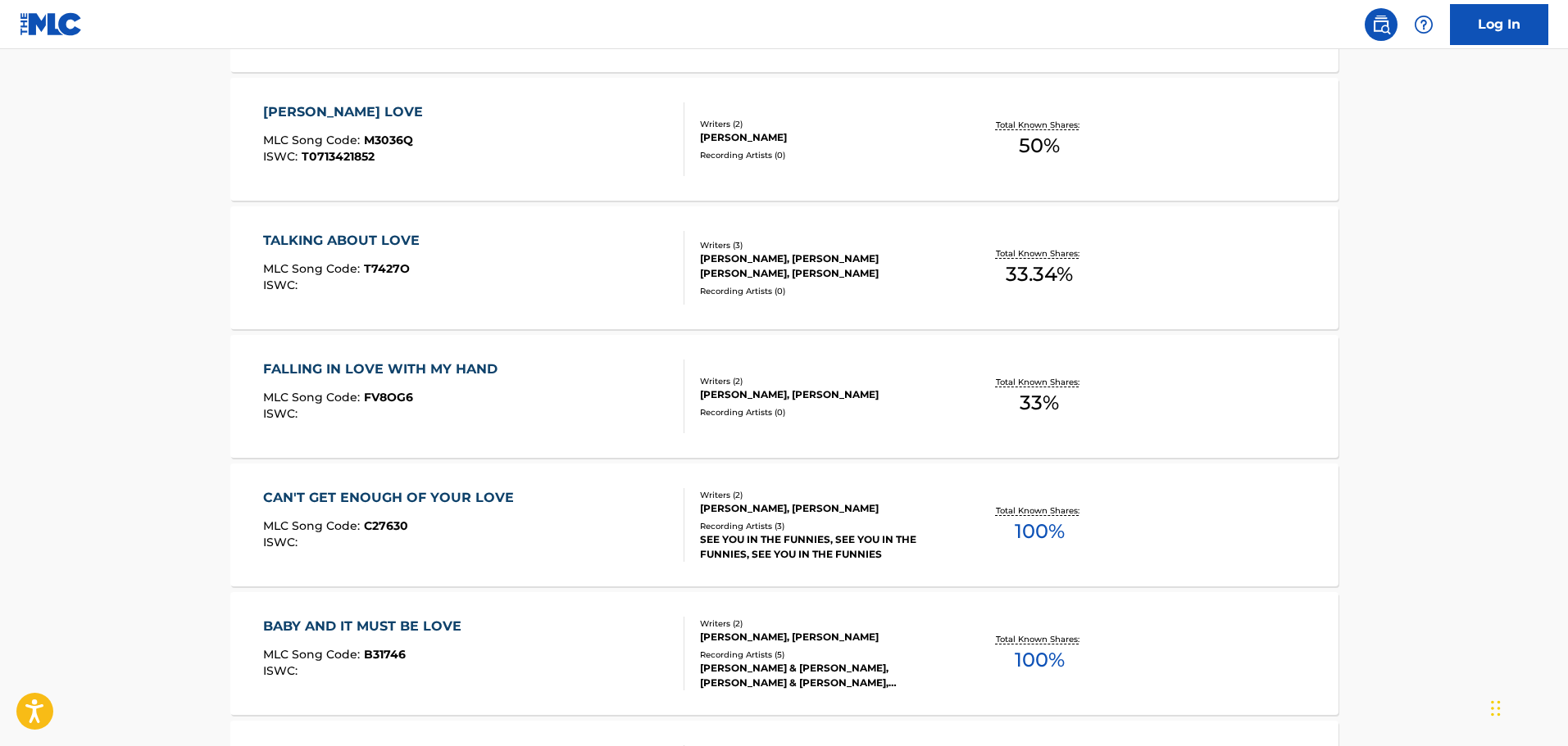
click at [220, 356] on div "The MLC Public Work Search The accuracy and completeness of The MLC's data is d…" at bounding box center [784, 117] width 1147 height 1879
click at [1406, 230] on main "The MLC Public Work Search The accuracy and completeness of The MLC's data is d…" at bounding box center [784, 100] width 1568 height 1928
click at [133, 279] on main "The MLC Public Work Search The accuracy and completeness of The MLC's data is d…" at bounding box center [784, 100] width 1568 height 1928
click at [1419, 338] on main "The MLC Public Work Search The accuracy and completeness of The MLC's data is d…" at bounding box center [784, 100] width 1568 height 1928
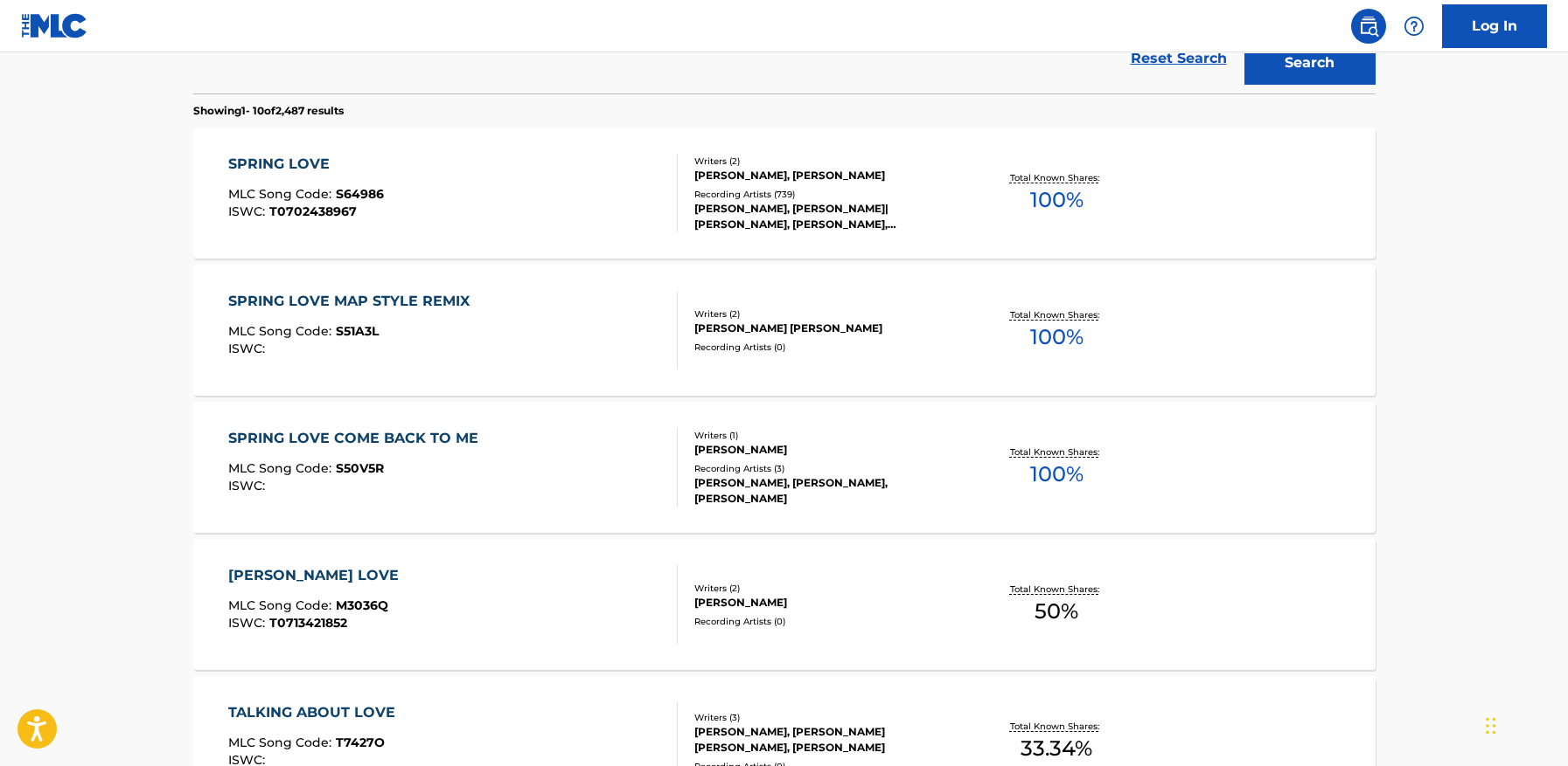
scroll to position [362, 0]
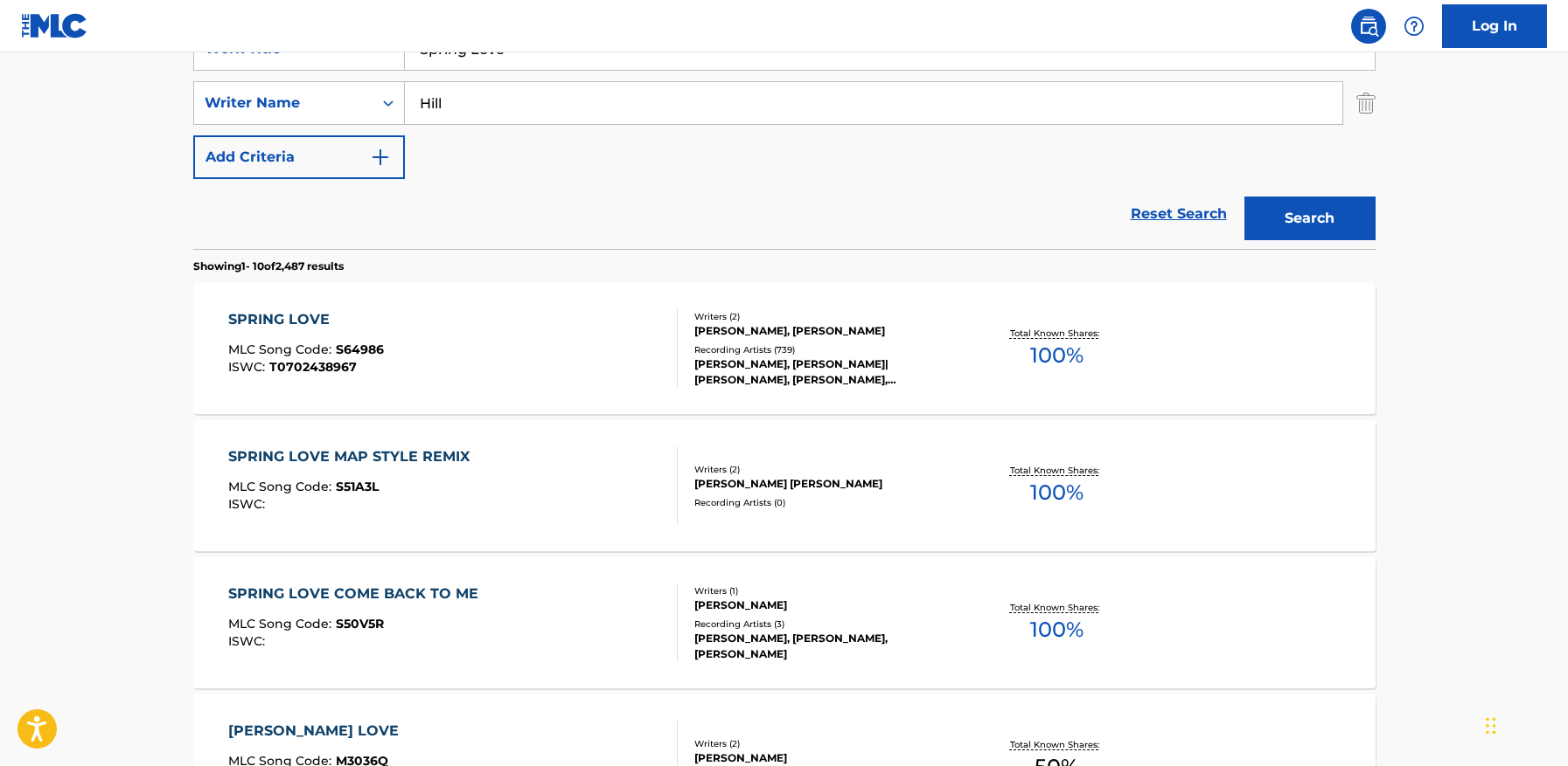
click at [293, 308] on div "SPRING LOVE MLC Song Code : S64986 ISWC : T0702438967 Writers ( 2 ) [PERSON_NAM…" at bounding box center [784, 348] width 1182 height 131
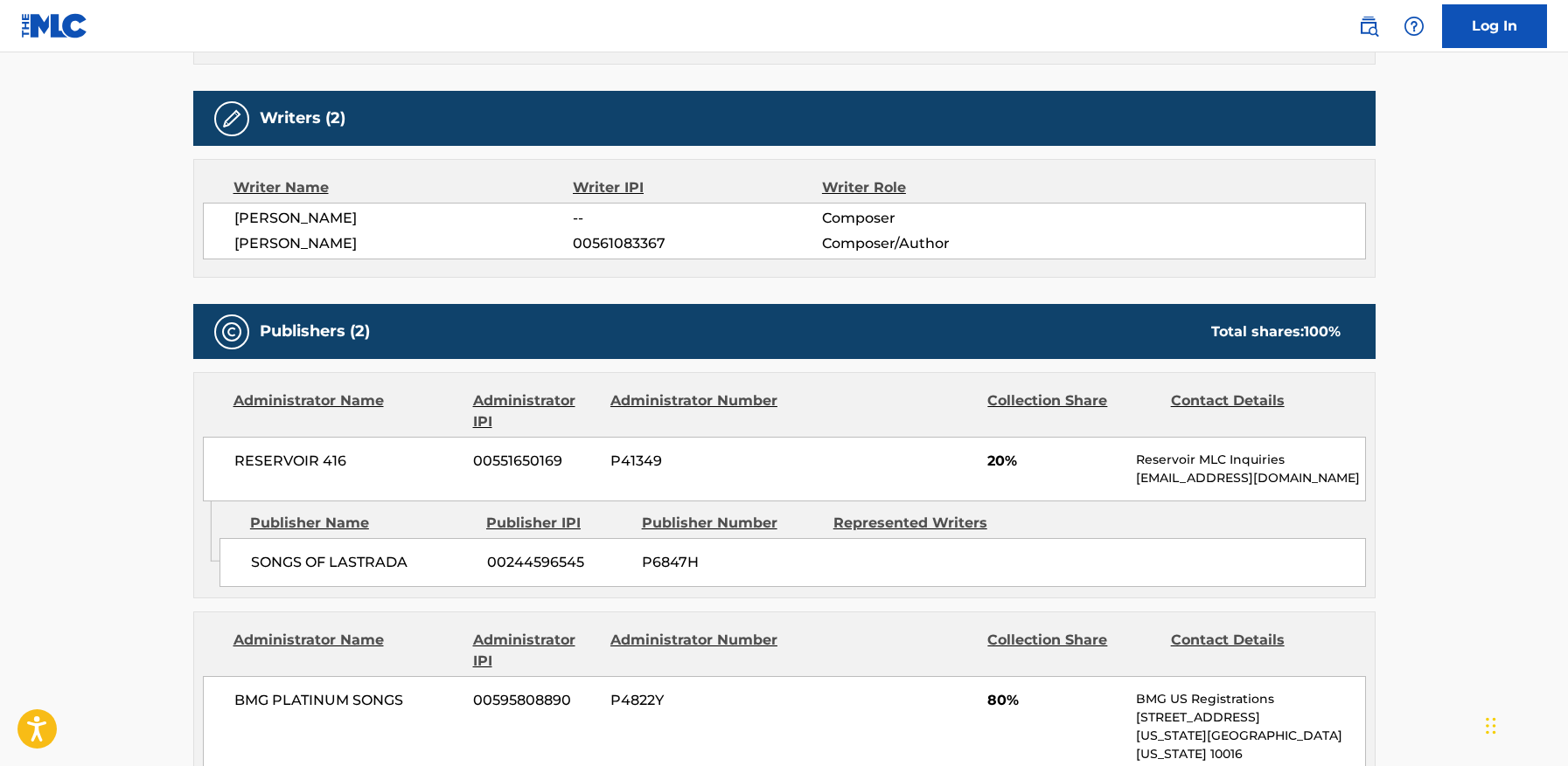
scroll to position [612, 0]
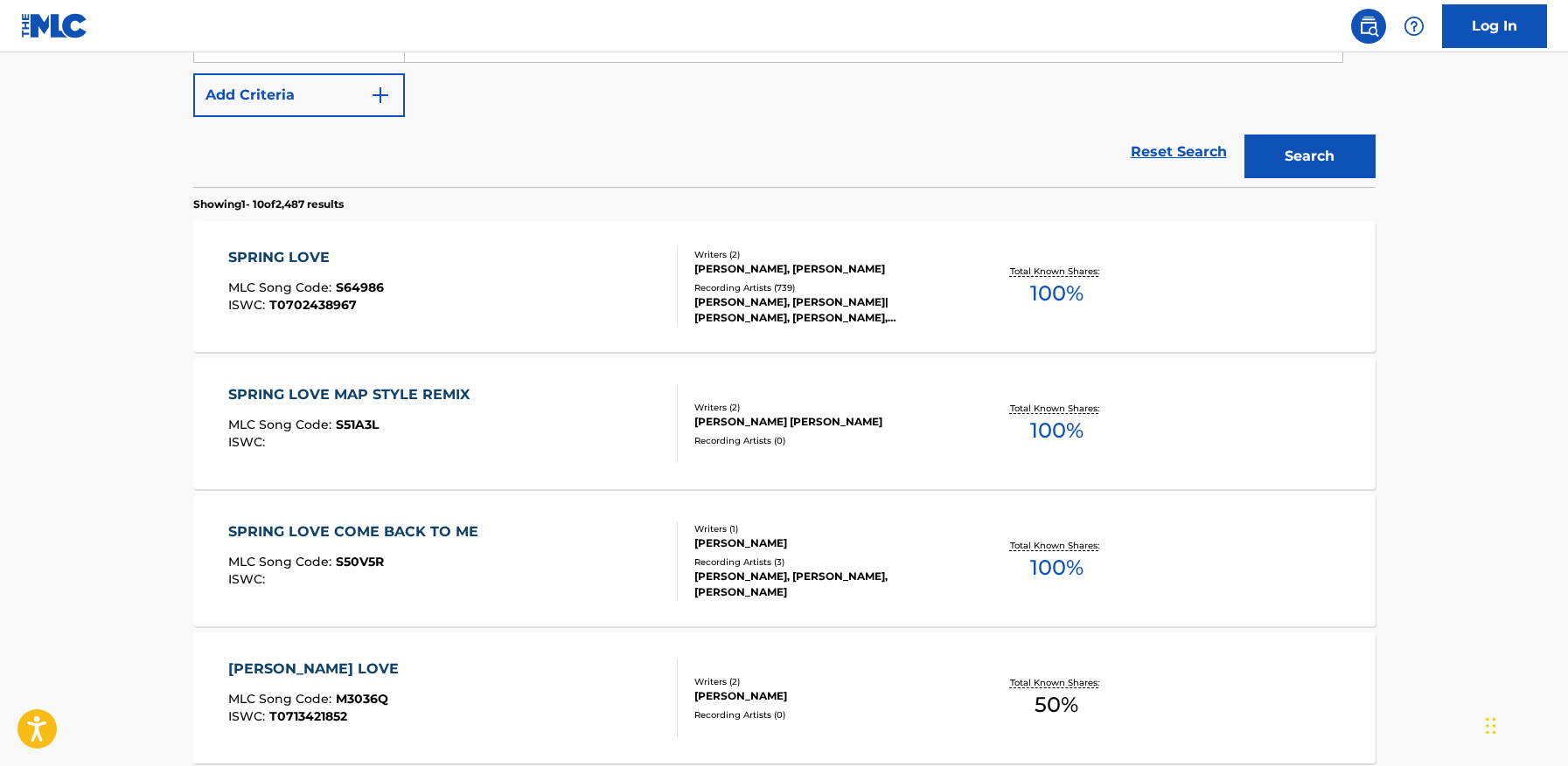
scroll to position [449, 0]
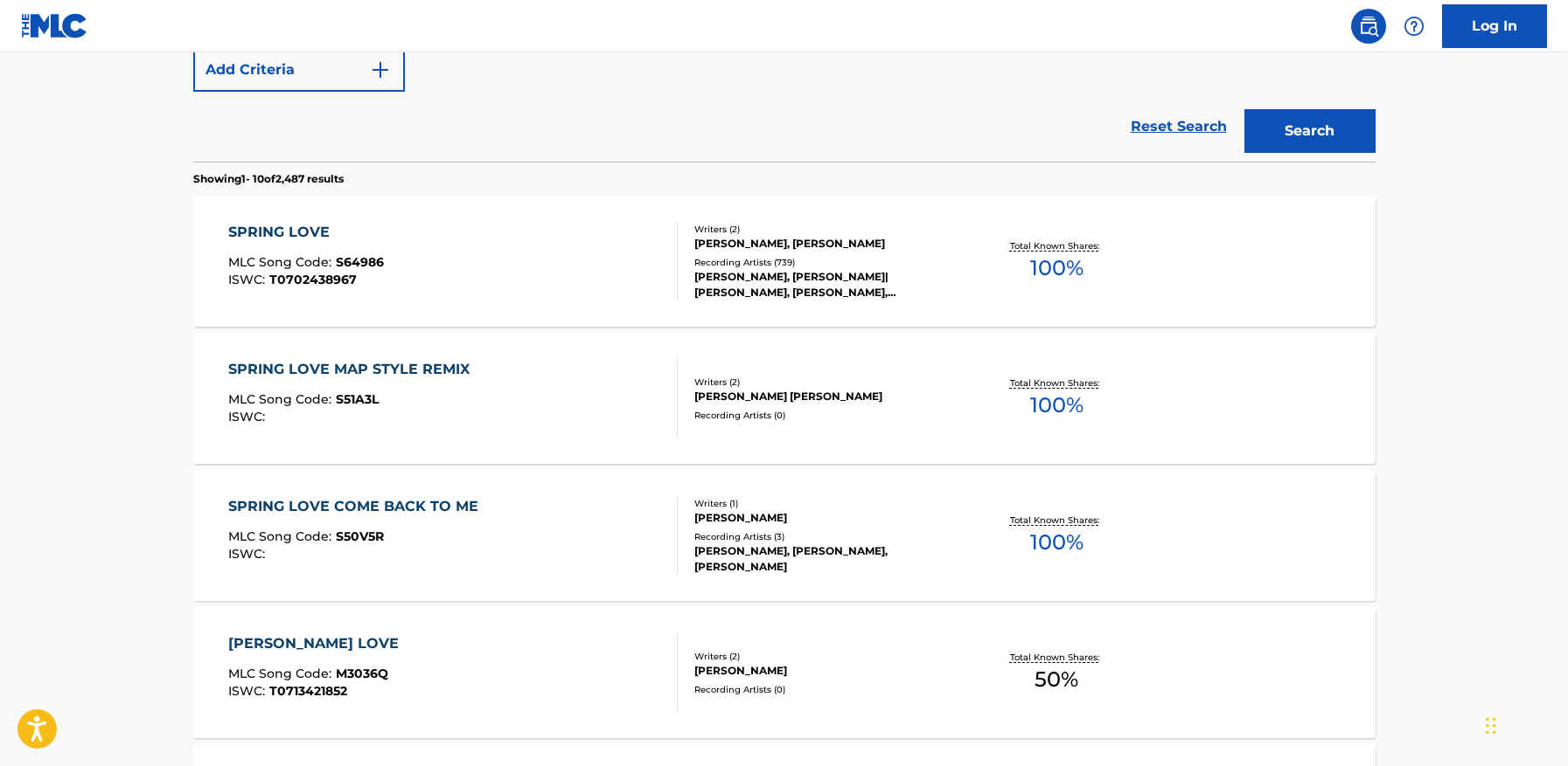
click at [412, 494] on div "SPRING LOVE COME BACK TO ME MLC Song Code : S50V5R ISWC : Writers ( 1 ) [PERSON…" at bounding box center [784, 535] width 1182 height 131
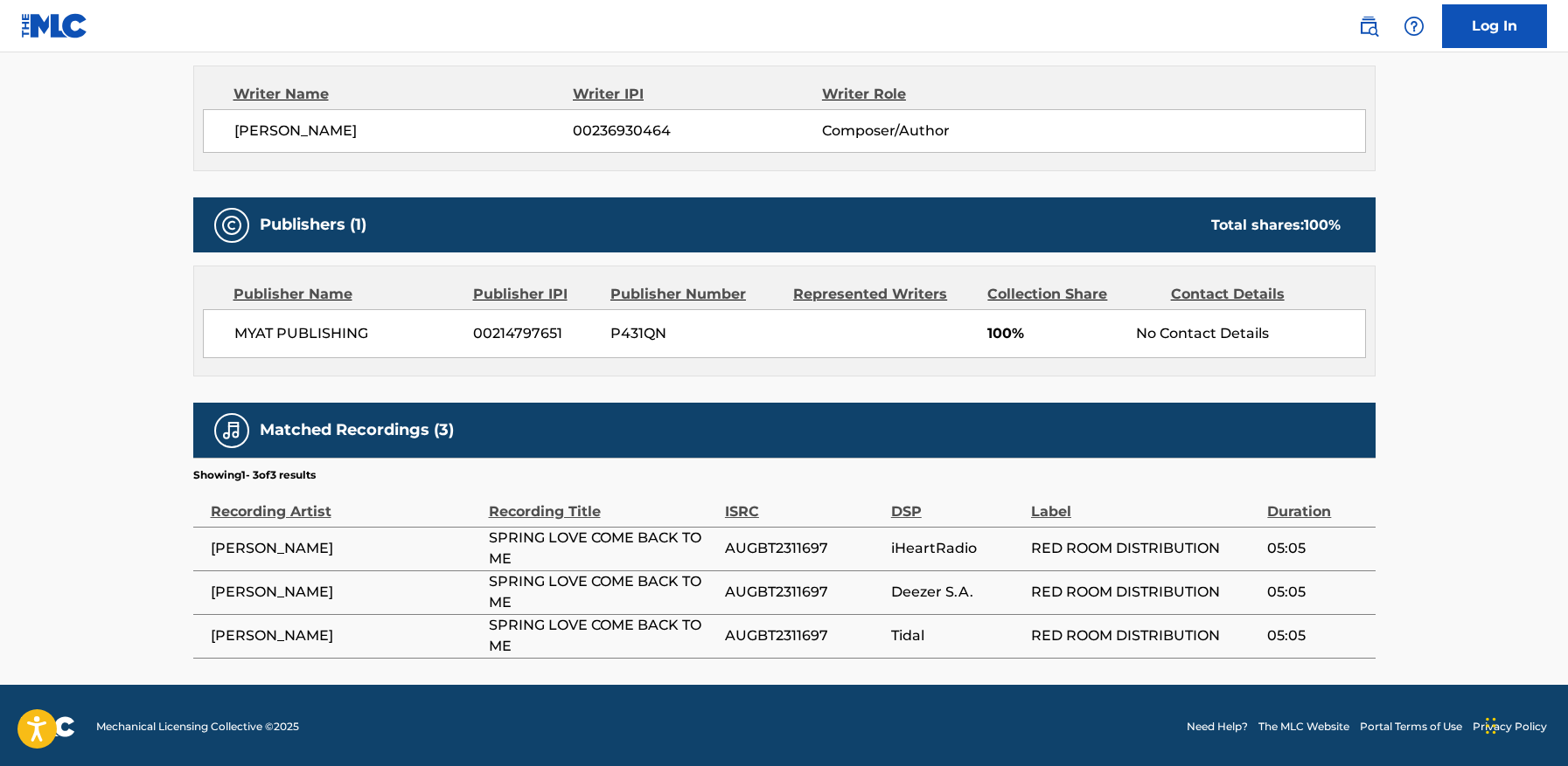
scroll to position [621, 0]
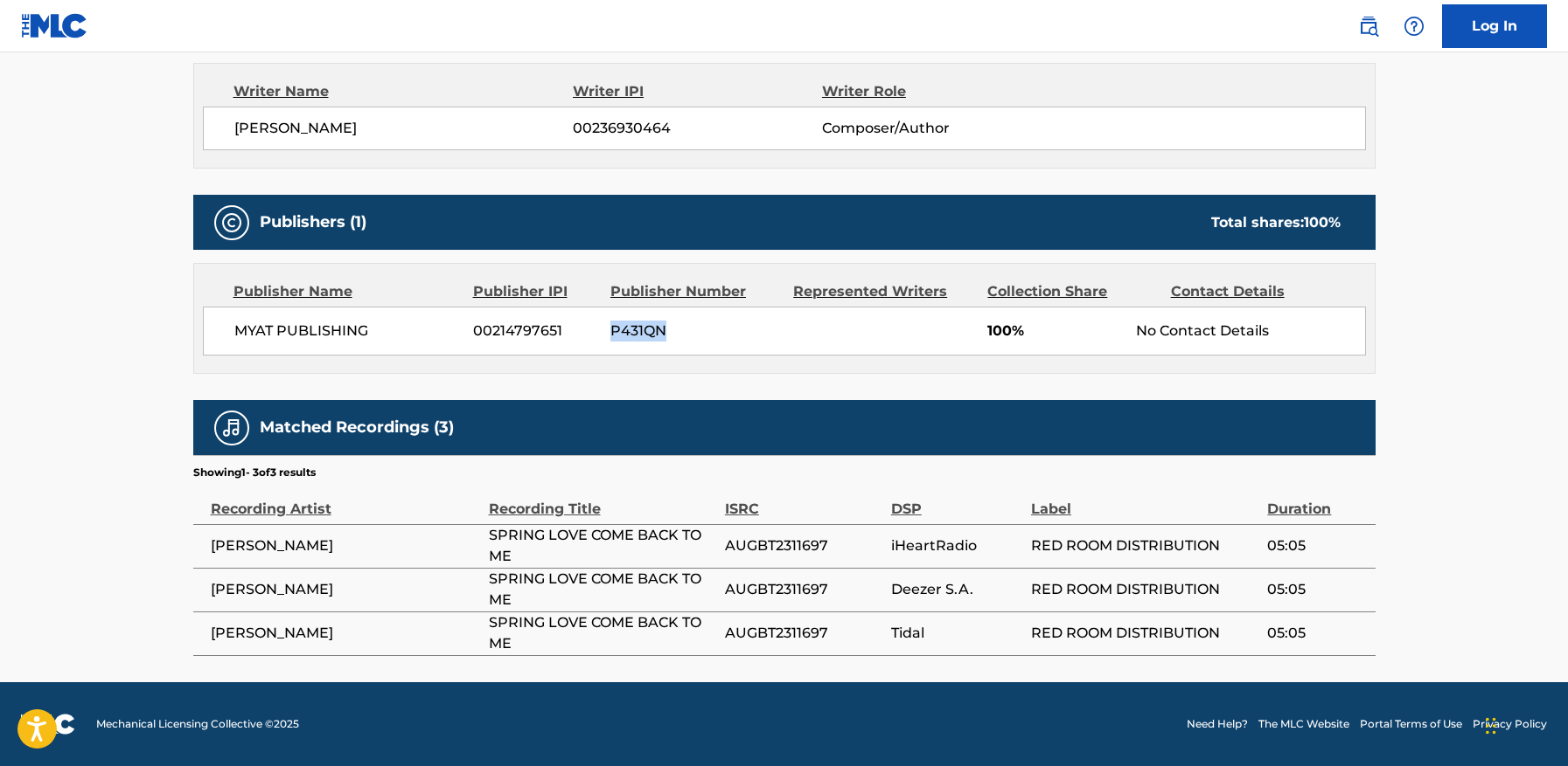
drag, startPoint x: 608, startPoint y: 329, endPoint x: 706, endPoint y: 332, distance: 98.0
click at [706, 332] on div "MYAT PUBLISHING 00214797651 P431QN 100% No Contact Details" at bounding box center [784, 332] width 1163 height 49
click at [706, 332] on span "P431QN" at bounding box center [695, 331] width 170 height 21
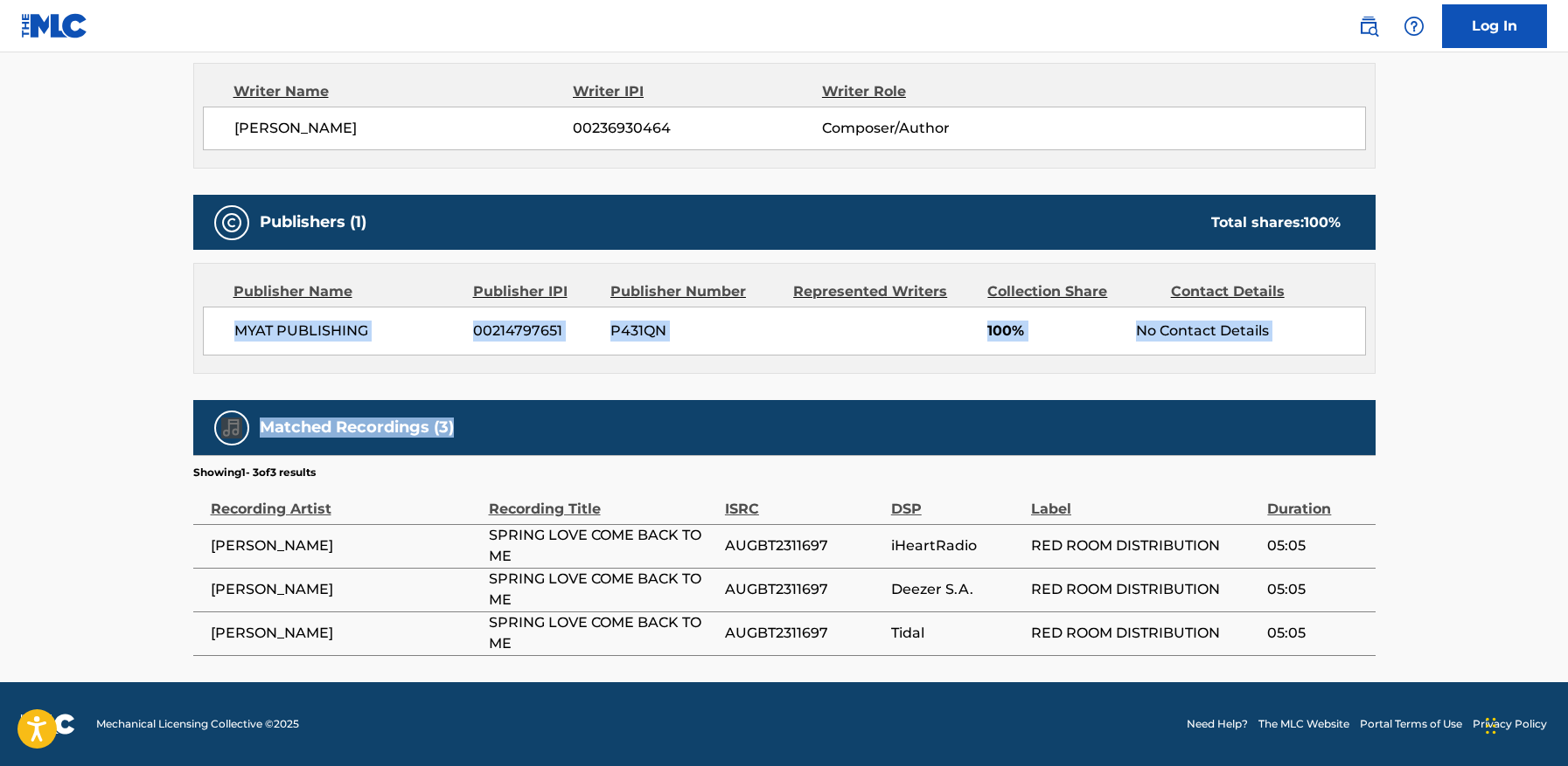
drag, startPoint x: 153, startPoint y: 343, endPoint x: 538, endPoint y: 398, distance: 388.9
click at [538, 398] on main "< Back to public search results Copy work link SPRING LOVE COME BACK TO ME Work…" at bounding box center [784, 57] width 1568 height 1250
click at [538, 398] on div "Work Detail Member Work Identifier -- MLC Song Code S50V5R ISWC -- Duration 04:…" at bounding box center [784, 173] width 1182 height 966
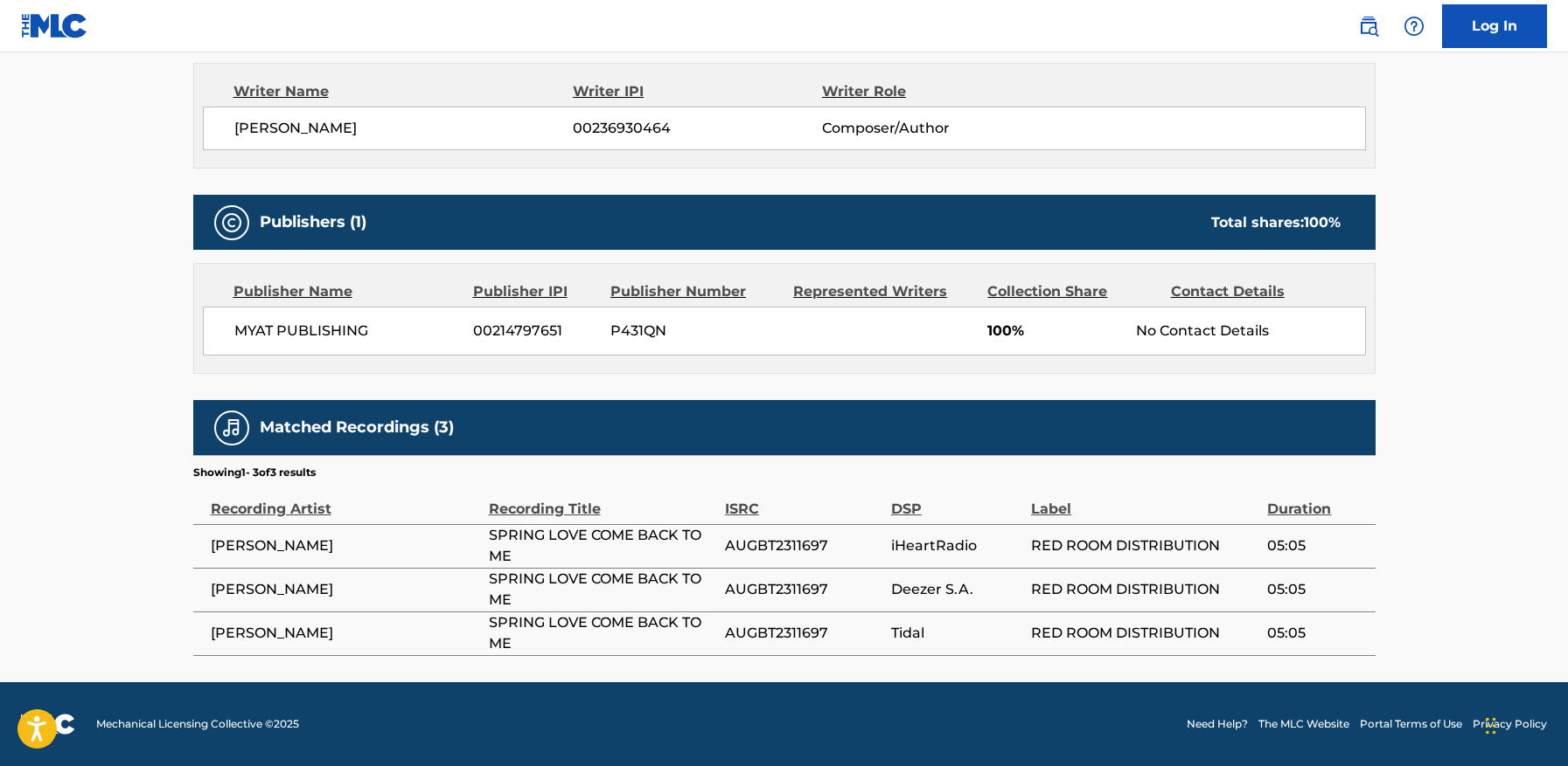
click at [109, 332] on main "< Back to public search results Copy work link SPRING LOVE COME BACK TO ME Work…" at bounding box center [784, 57] width 1568 height 1250
